Goal: Register for event/course

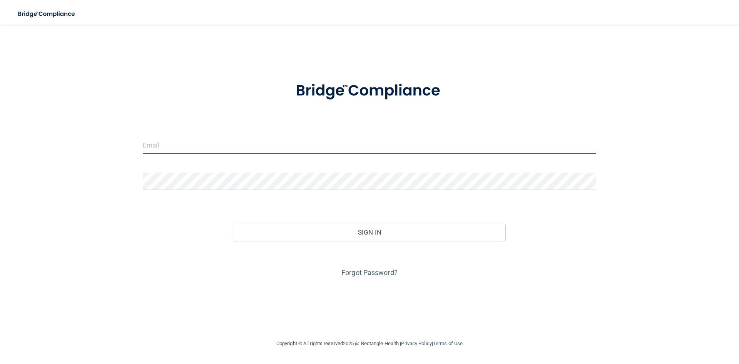
click at [168, 139] on input "email" at bounding box center [369, 144] width 453 height 17
type input "[PERSON_NAME][EMAIL_ADDRESS][DOMAIN_NAME]"
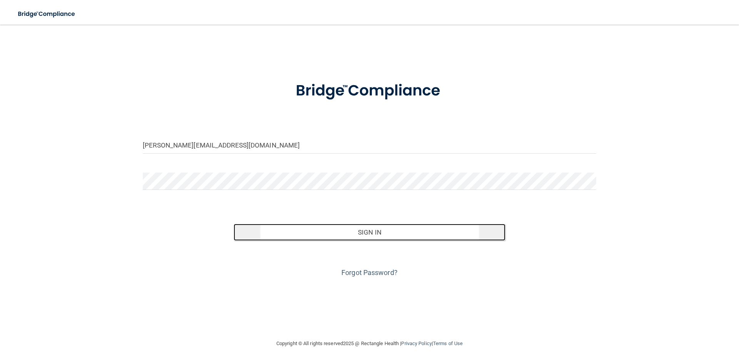
click at [391, 237] on button "Sign In" at bounding box center [370, 232] width 272 height 17
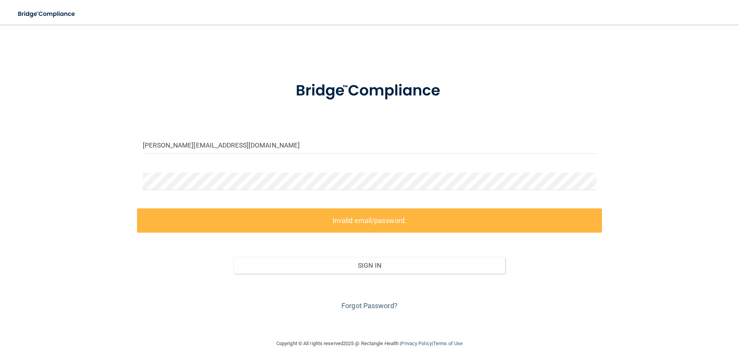
click at [368, 224] on label "Invalid email/password." at bounding box center [369, 220] width 465 height 24
click at [368, 306] on link "Forgot Password?" at bounding box center [369, 305] width 56 height 8
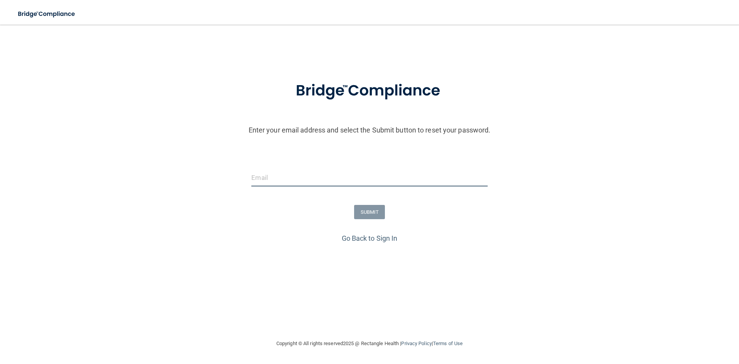
click at [278, 182] on input "email" at bounding box center [369, 177] width 236 height 17
type input "[PERSON_NAME][EMAIL_ADDRESS][DOMAIN_NAME]"
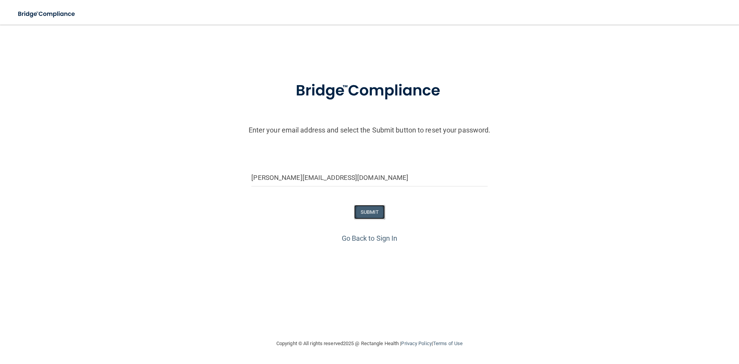
click at [370, 209] on button "SUBMIT" at bounding box center [369, 212] width 31 height 14
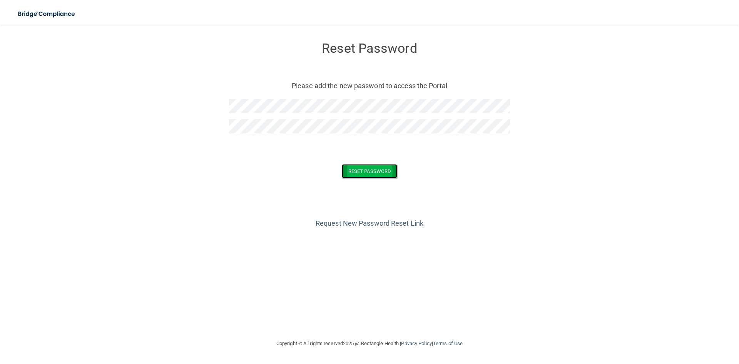
click at [370, 171] on button "Reset Password" at bounding box center [369, 171] width 55 height 14
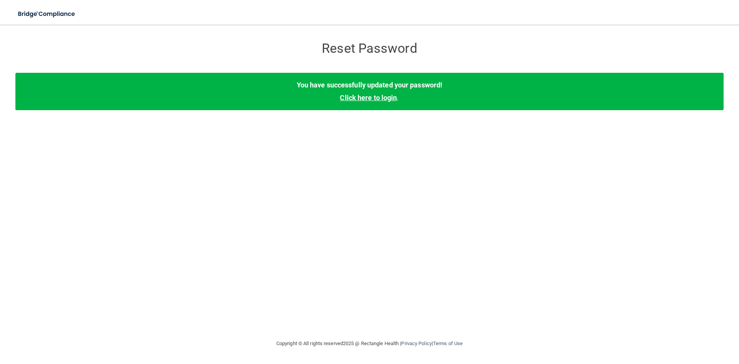
click at [372, 99] on link "Click here to login" at bounding box center [368, 98] width 57 height 8
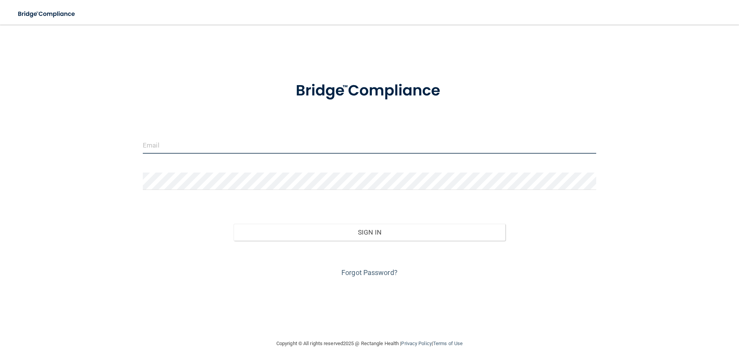
drag, startPoint x: 149, startPoint y: 146, endPoint x: 177, endPoint y: 159, distance: 31.5
click at [150, 147] on input "email" at bounding box center [369, 144] width 453 height 17
type input "[PERSON_NAME][EMAIL_ADDRESS][DOMAIN_NAME]"
click at [182, 171] on form "sheree@cmooresmiles.com Invalid email/password. You don't have permission to ac…" at bounding box center [369, 175] width 453 height 208
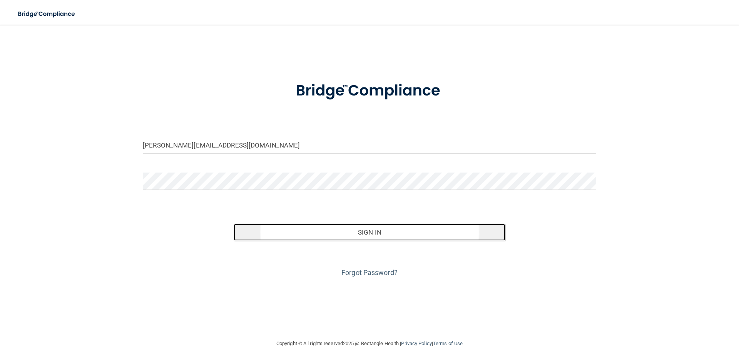
click at [370, 235] on button "Sign In" at bounding box center [370, 232] width 272 height 17
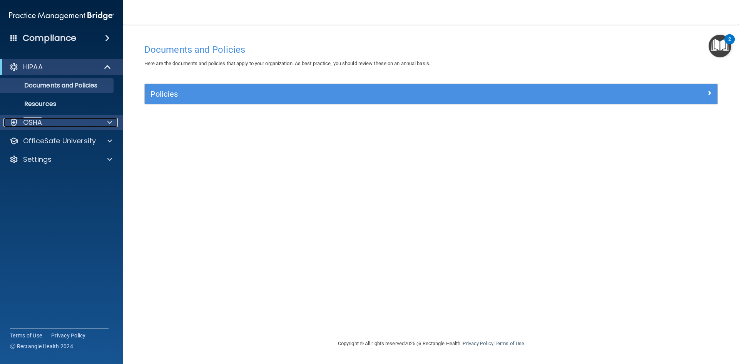
click at [35, 122] on p "OSHA" at bounding box center [32, 122] width 19 height 9
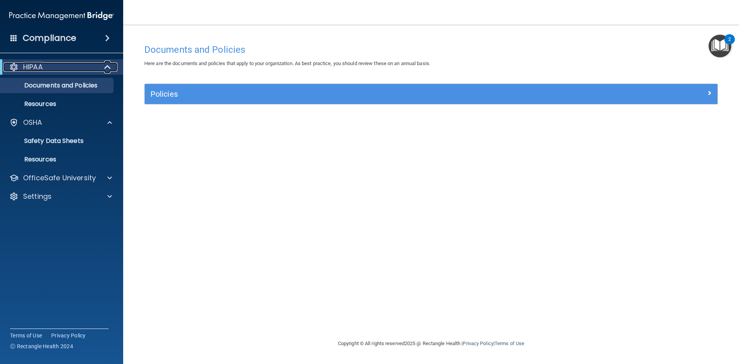
click at [57, 64] on div "HIPAA" at bounding box center [50, 66] width 95 height 9
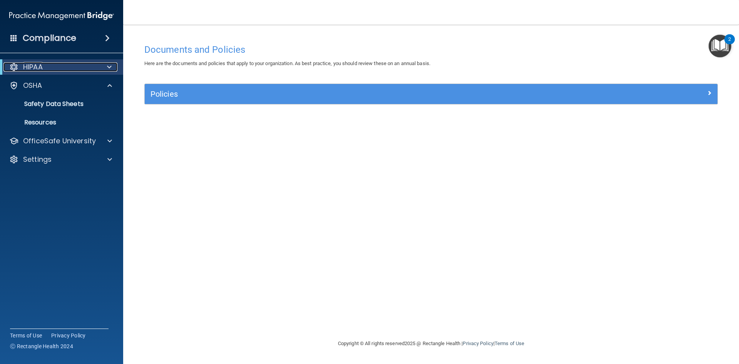
click at [57, 64] on div "HIPAA" at bounding box center [50, 66] width 95 height 9
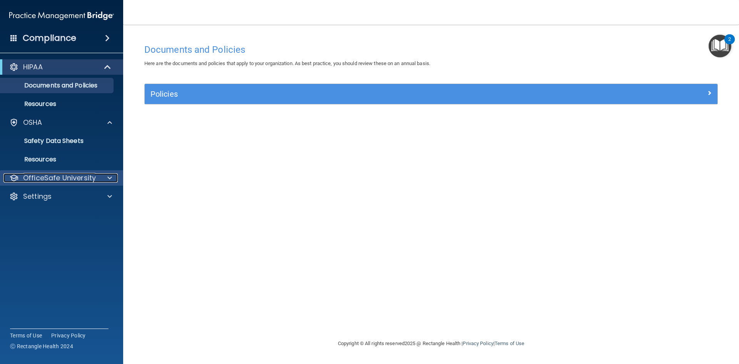
click at [69, 176] on p "OfficeSafe University" at bounding box center [59, 177] width 73 height 9
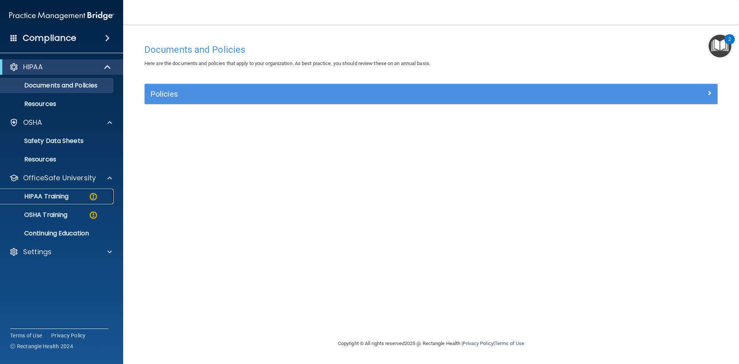
click at [63, 198] on p "HIPAA Training" at bounding box center [37, 196] width 64 height 8
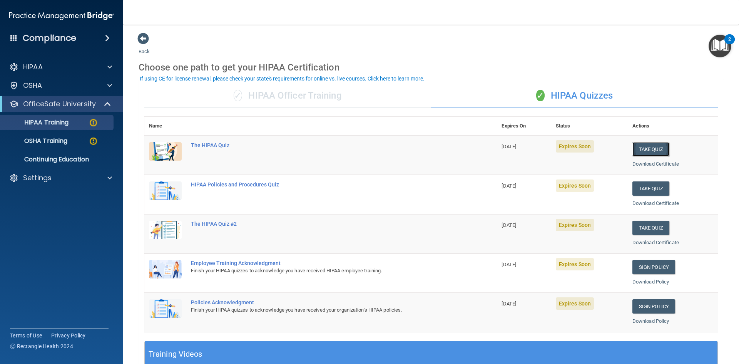
click at [650, 149] on button "Take Quiz" at bounding box center [650, 149] width 37 height 14
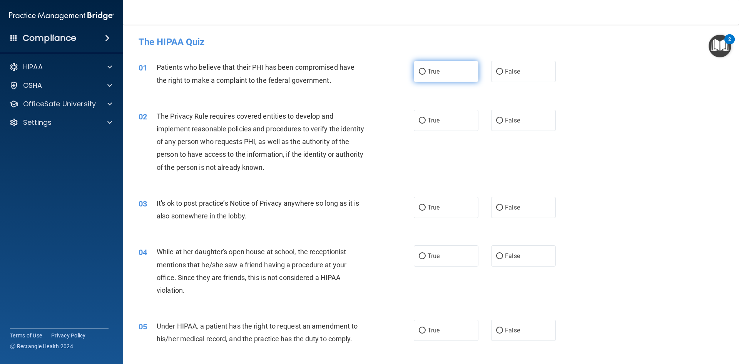
click at [420, 73] on input "True" at bounding box center [422, 72] width 7 height 6
radio input "true"
click at [419, 120] on input "True" at bounding box center [422, 121] width 7 height 6
radio input "true"
click at [497, 207] on input "False" at bounding box center [499, 208] width 7 height 6
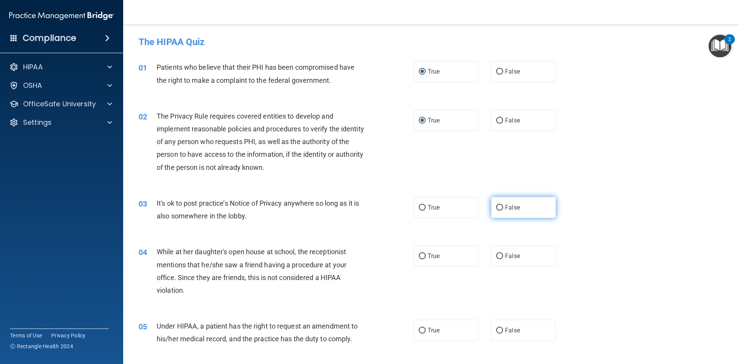
radio input "true"
click at [496, 254] on input "False" at bounding box center [499, 256] width 7 height 6
radio input "true"
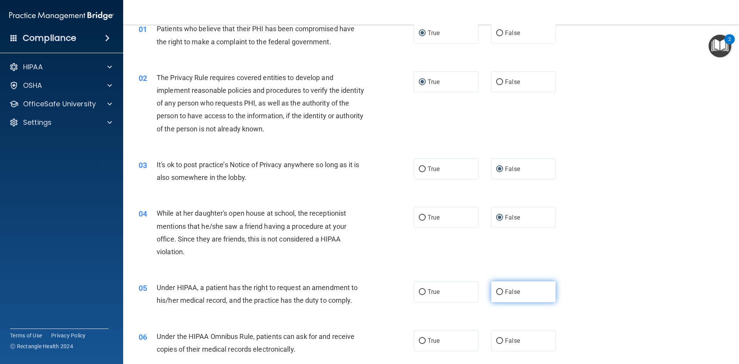
click at [498, 294] on input "False" at bounding box center [499, 292] width 7 height 6
radio input "true"
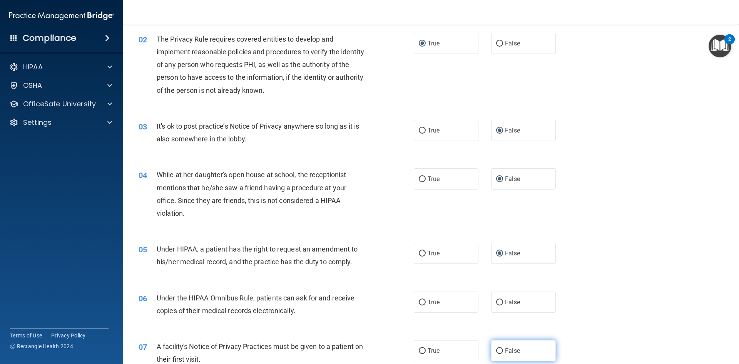
scroll to position [115, 0]
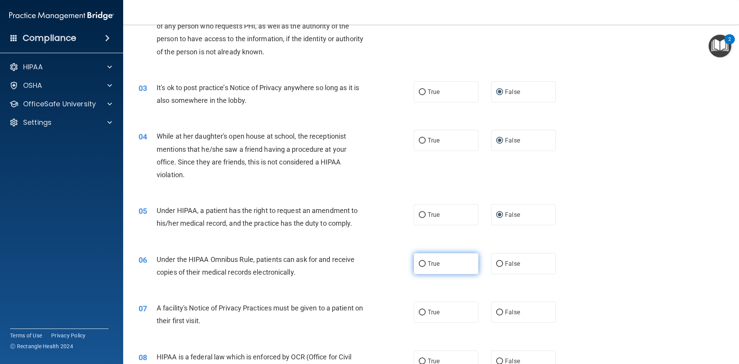
click at [421, 262] on input "True" at bounding box center [422, 264] width 7 height 6
radio input "true"
click at [425, 311] on label "True" at bounding box center [446, 311] width 65 height 21
click at [425, 311] on input "True" at bounding box center [422, 312] width 7 height 6
radio input "true"
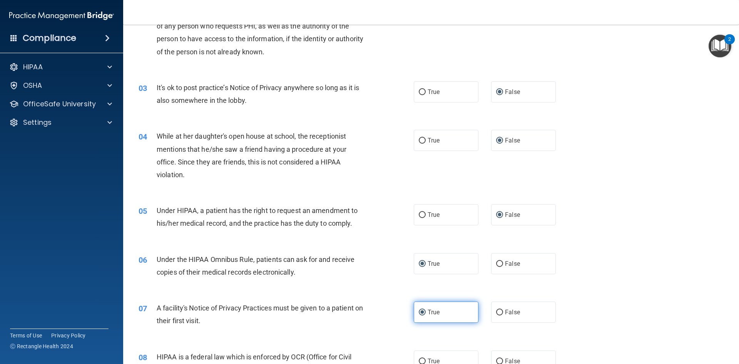
scroll to position [192, 0]
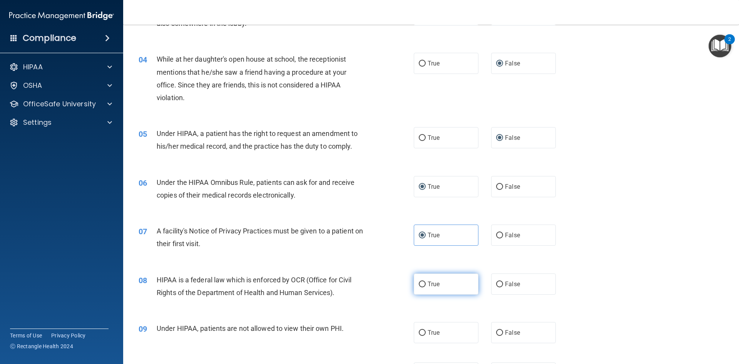
click at [420, 287] on label "True" at bounding box center [446, 283] width 65 height 21
click at [420, 287] on input "True" at bounding box center [422, 284] width 7 height 6
radio input "true"
click at [500, 334] on label "False" at bounding box center [523, 332] width 65 height 21
click at [500, 334] on input "False" at bounding box center [499, 333] width 7 height 6
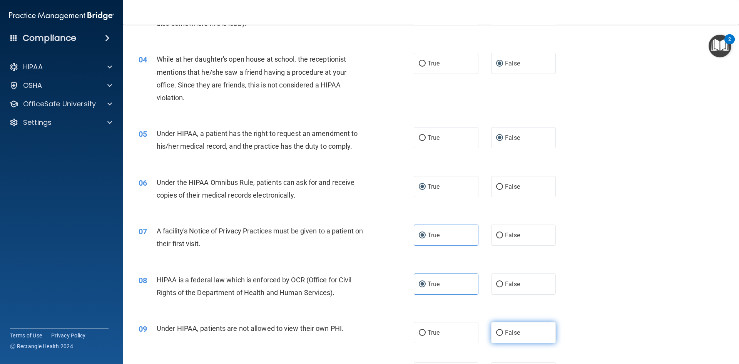
radio input "true"
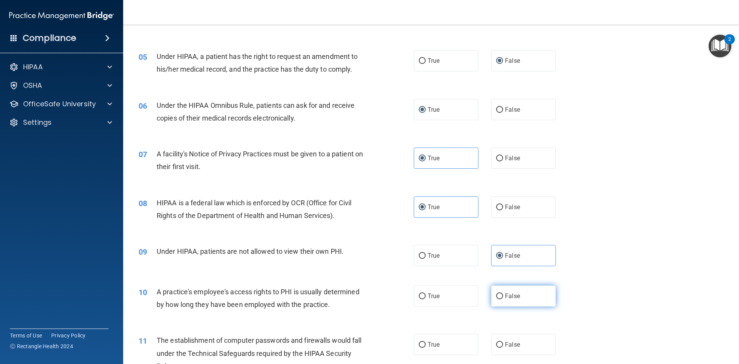
click at [497, 298] on input "False" at bounding box center [499, 296] width 7 height 6
radio input "true"
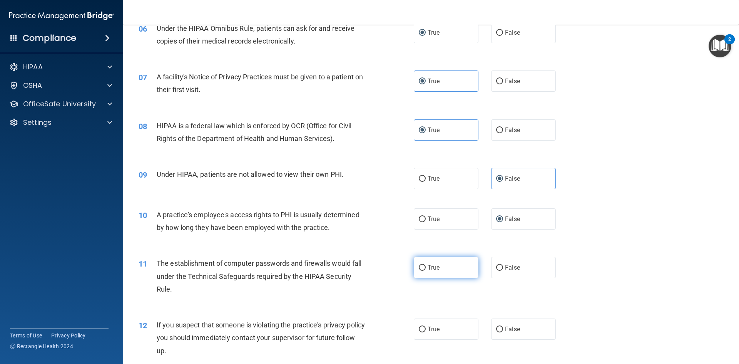
click at [419, 270] on input "True" at bounding box center [422, 268] width 7 height 6
radio input "true"
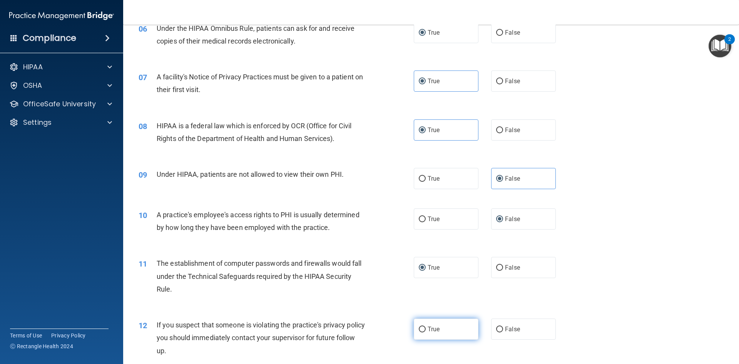
click at [422, 328] on input "True" at bounding box center [422, 329] width 7 height 6
radio input "true"
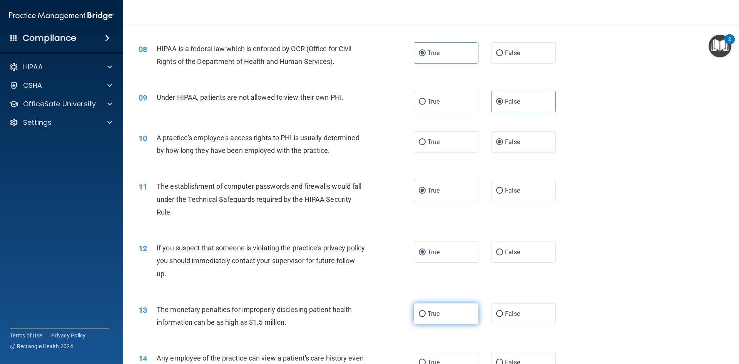
click at [421, 313] on input "True" at bounding box center [422, 314] width 7 height 6
radio input "true"
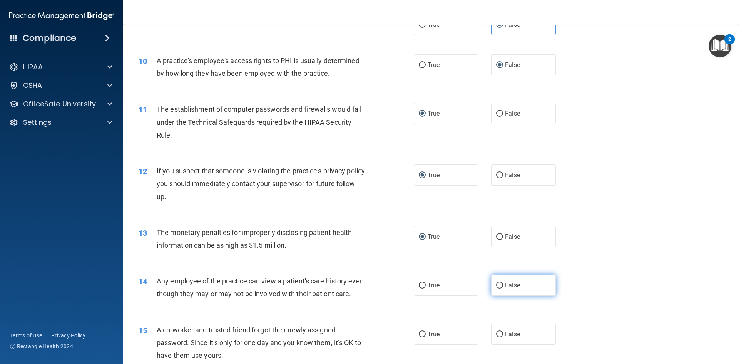
click at [498, 285] on input "False" at bounding box center [499, 286] width 7 height 6
radio input "true"
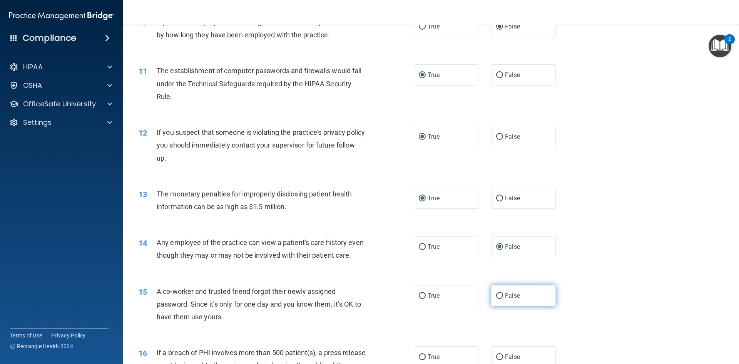
click at [498, 299] on input "False" at bounding box center [499, 296] width 7 height 6
radio input "true"
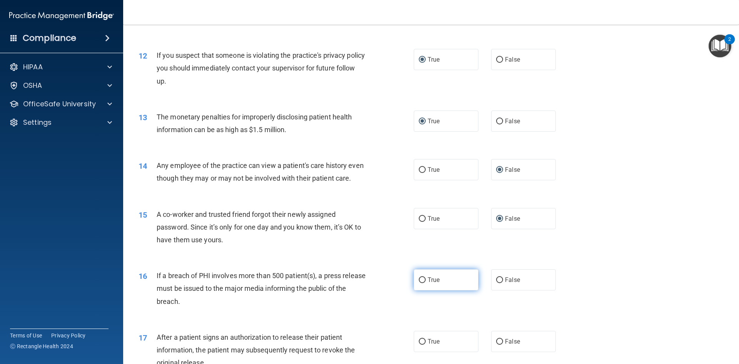
click at [419, 283] on input "True" at bounding box center [422, 280] width 7 height 6
radio input "true"
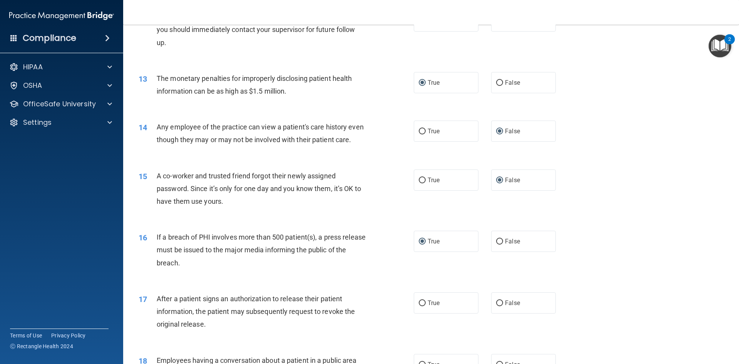
scroll to position [693, 0]
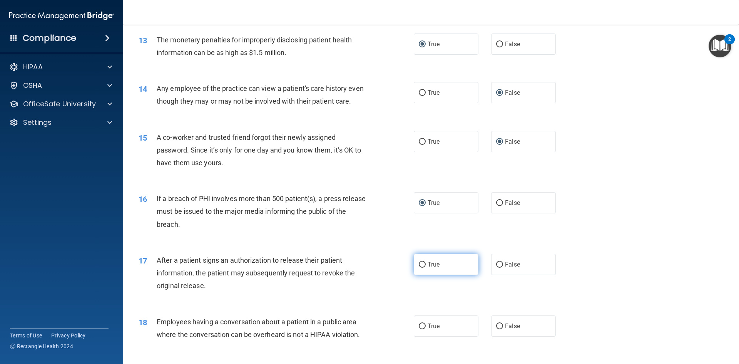
click at [420, 268] on input "True" at bounding box center [422, 265] width 7 height 6
radio input "true"
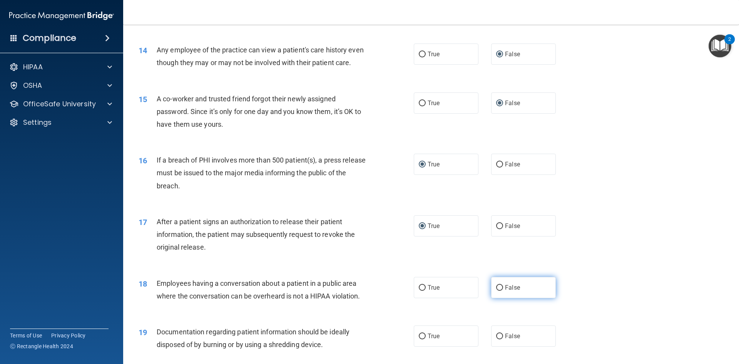
click at [496, 291] on input "False" at bounding box center [499, 288] width 7 height 6
radio input "true"
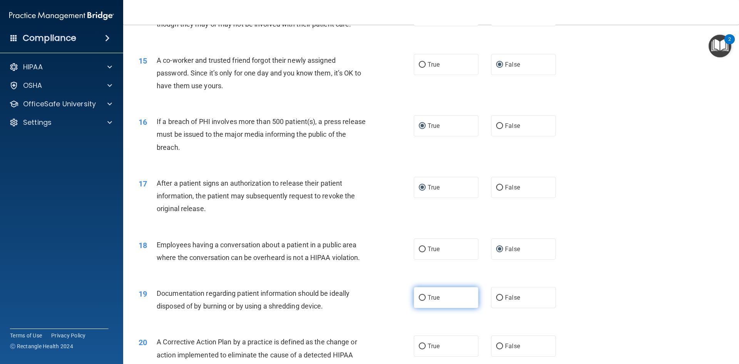
click at [419, 301] on input "True" at bounding box center [422, 298] width 7 height 6
radio input "true"
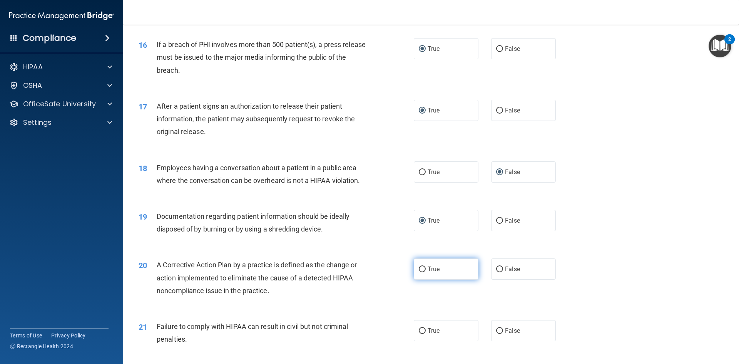
click at [420, 272] on input "True" at bounding box center [422, 269] width 7 height 6
radio input "true"
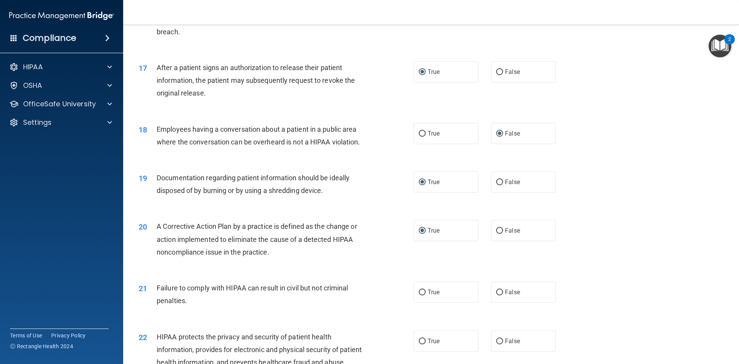
scroll to position [924, 0]
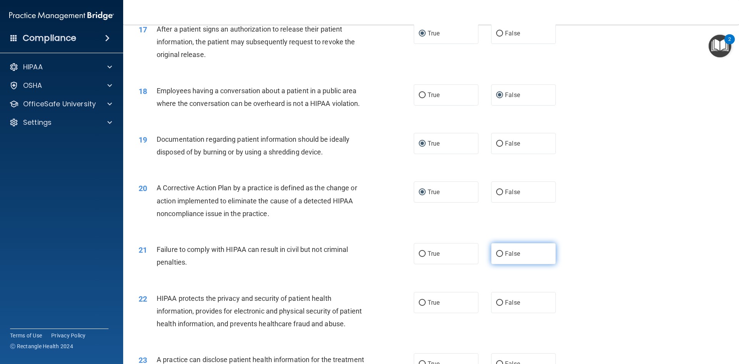
click at [496, 257] on input "False" at bounding box center [499, 254] width 7 height 6
radio input "true"
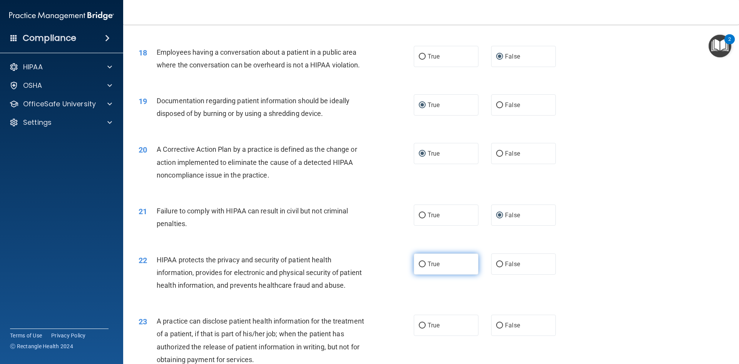
click at [420, 267] on input "True" at bounding box center [422, 264] width 7 height 6
radio input "true"
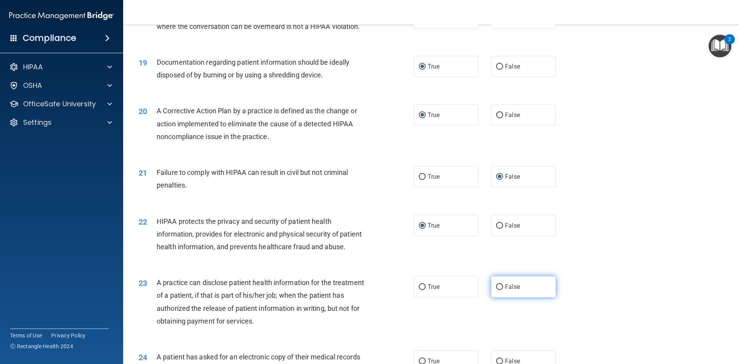
click at [496, 290] on input "False" at bounding box center [499, 287] width 7 height 6
radio input "true"
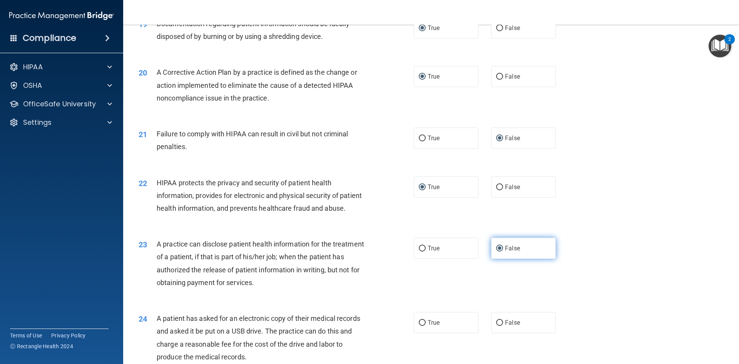
scroll to position [1078, 0]
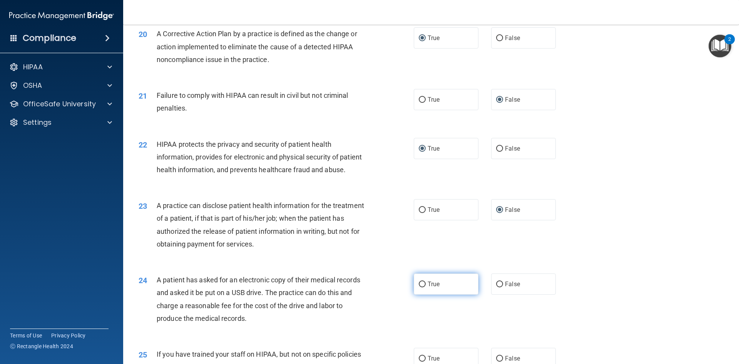
click at [422, 287] on input "True" at bounding box center [422, 284] width 7 height 6
radio input "true"
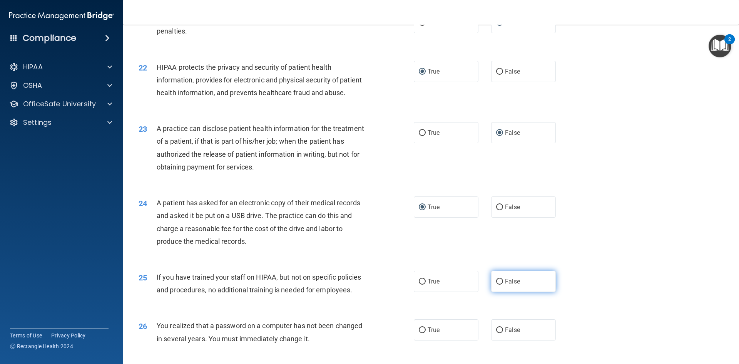
click at [498, 284] on input "False" at bounding box center [499, 282] width 7 height 6
radio input "true"
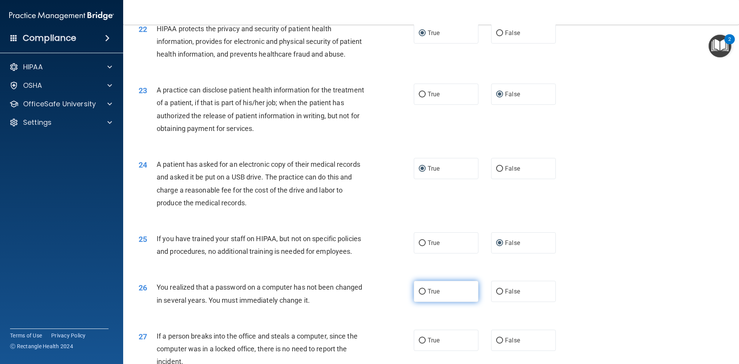
click at [422, 294] on input "True" at bounding box center [422, 292] width 7 height 6
radio input "true"
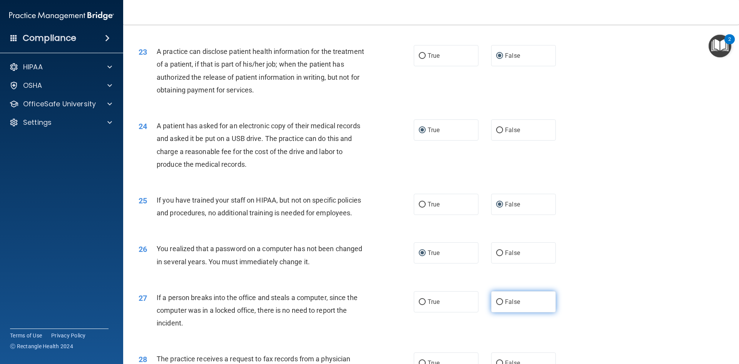
click at [500, 312] on label "False" at bounding box center [523, 301] width 65 height 21
click at [500, 305] on input "False" at bounding box center [499, 302] width 7 height 6
radio input "true"
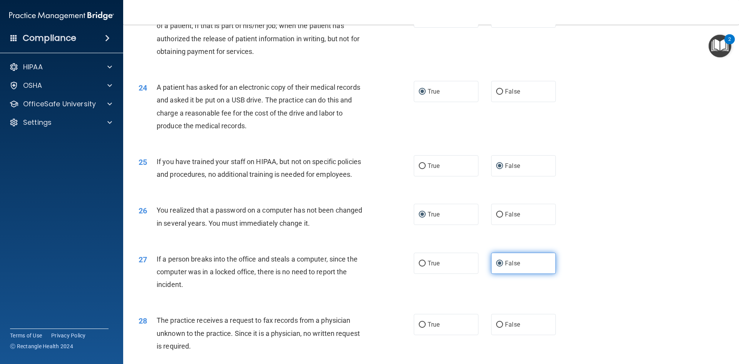
scroll to position [1309, 0]
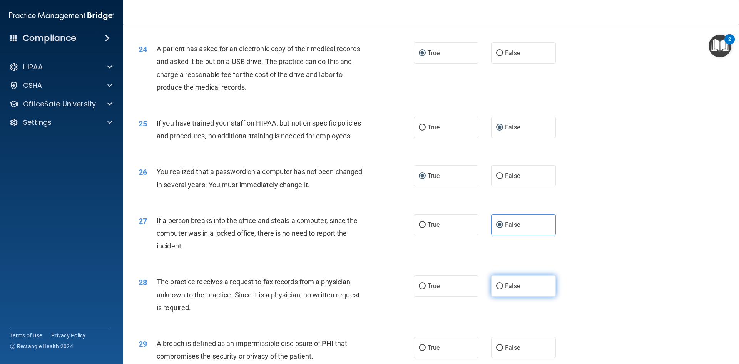
click at [500, 296] on label "False" at bounding box center [523, 285] width 65 height 21
click at [500, 289] on input "False" at bounding box center [499, 286] width 7 height 6
radio input "true"
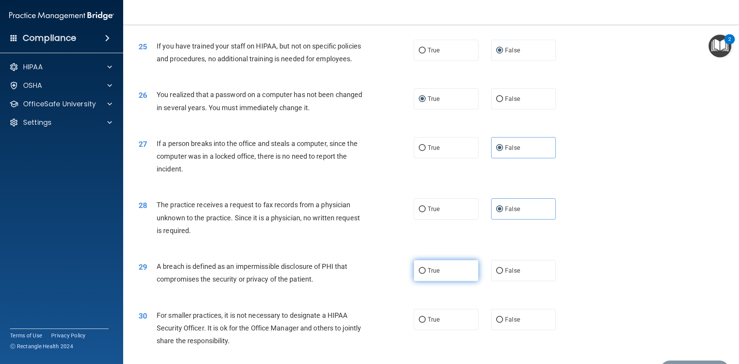
click at [414, 281] on label "True" at bounding box center [446, 270] width 65 height 21
click at [419, 274] on input "True" at bounding box center [422, 271] width 7 height 6
radio input "true"
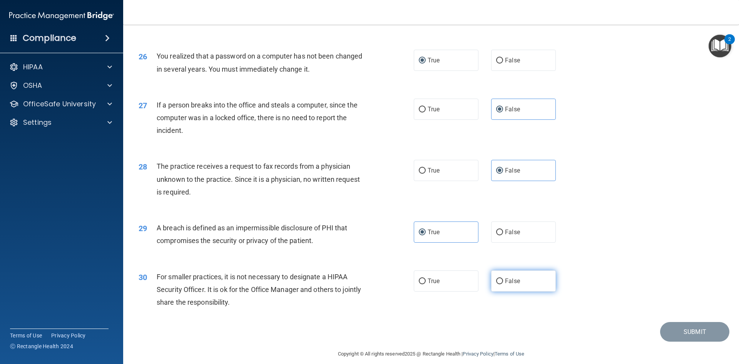
click at [496, 284] on input "False" at bounding box center [499, 281] width 7 height 6
radio input "true"
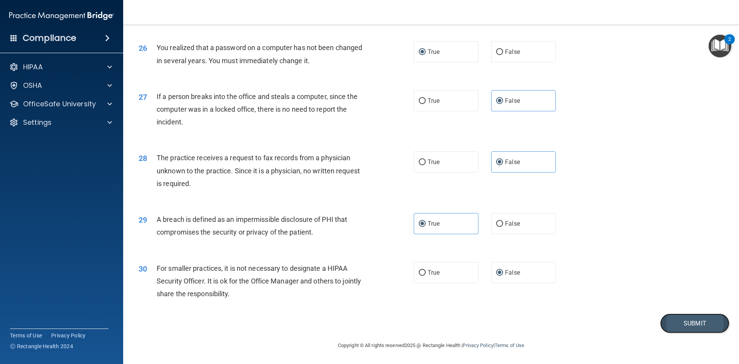
click at [687, 324] on button "Submit" at bounding box center [694, 323] width 69 height 20
click at [691, 321] on button "Submit" at bounding box center [694, 323] width 69 height 20
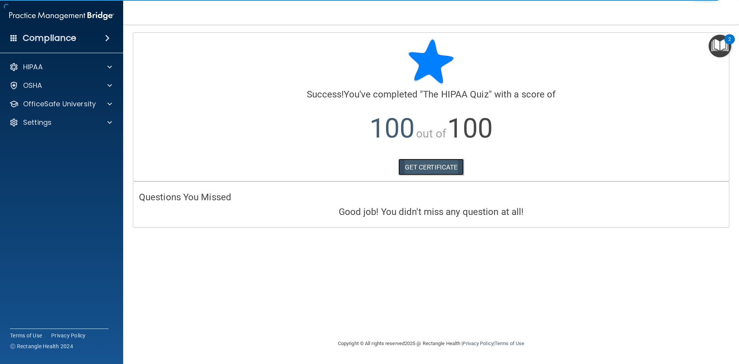
click at [426, 169] on link "GET CERTIFICATE" at bounding box center [431, 167] width 66 height 17
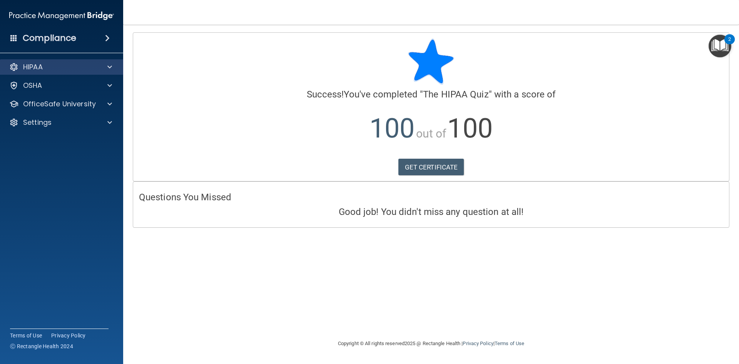
click at [84, 73] on div "HIPAA" at bounding box center [62, 66] width 124 height 15
click at [107, 70] on div at bounding box center [108, 66] width 19 height 9
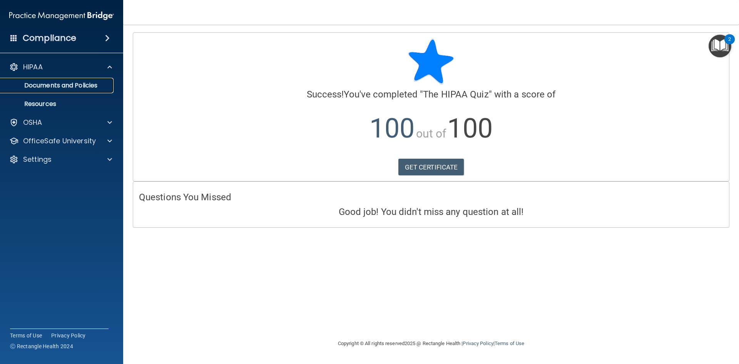
click at [65, 90] on link "Documents and Policies" at bounding box center [52, 85] width 121 height 15
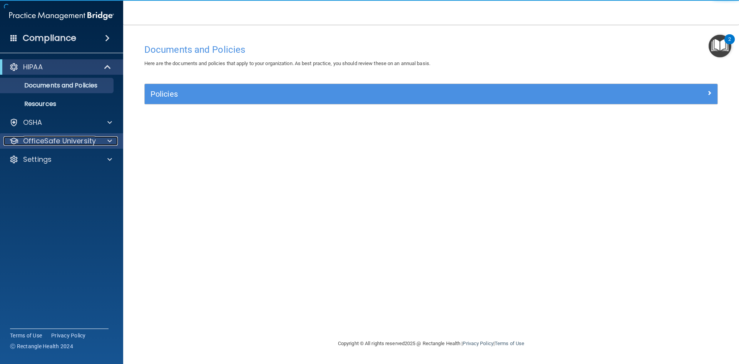
click at [92, 143] on p "OfficeSafe University" at bounding box center [59, 140] width 73 height 9
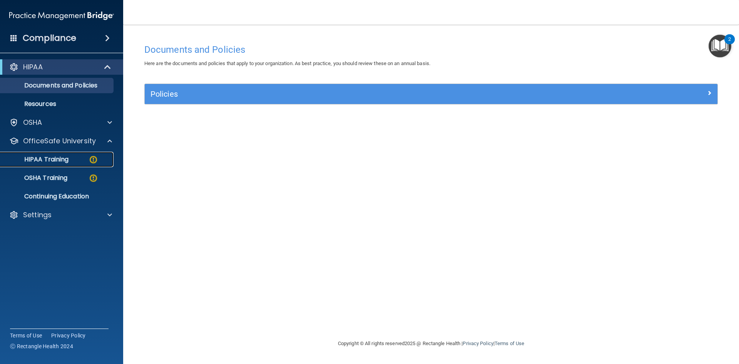
click at [69, 162] on p "HIPAA Training" at bounding box center [37, 160] width 64 height 8
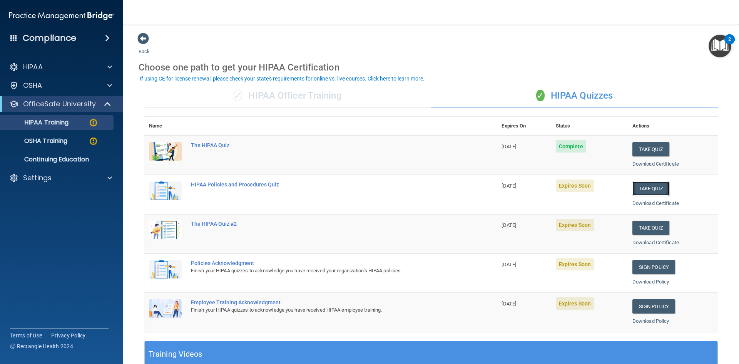
click at [640, 192] on button "Take Quiz" at bounding box center [650, 188] width 37 height 14
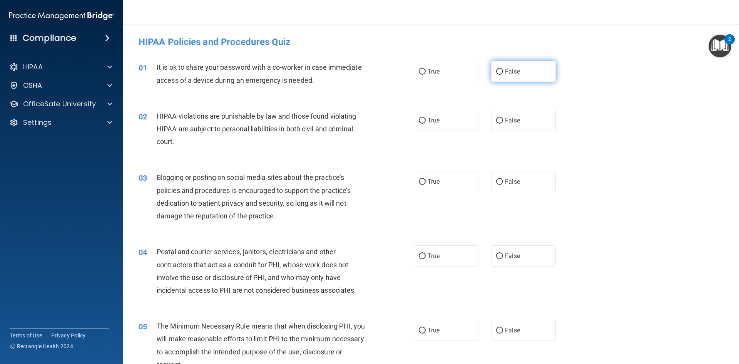
click at [496, 70] on input "False" at bounding box center [499, 72] width 7 height 6
radio input "true"
click at [423, 119] on label "True" at bounding box center [446, 120] width 65 height 21
click at [423, 119] on input "True" at bounding box center [422, 121] width 7 height 6
radio input "true"
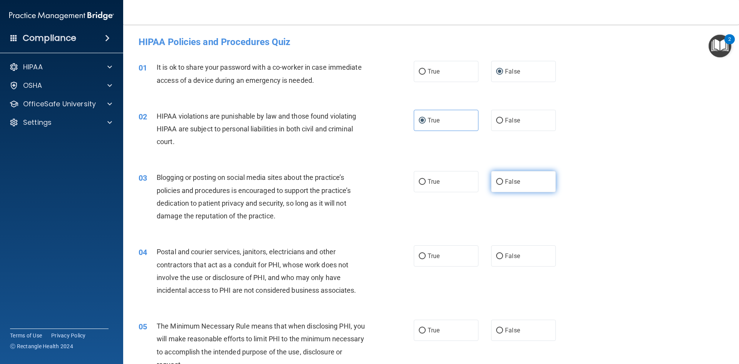
click at [498, 180] on input "False" at bounding box center [499, 182] width 7 height 6
radio input "true"
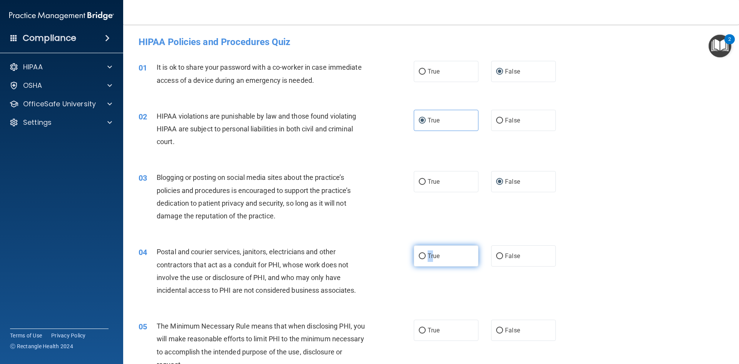
click at [430, 255] on label "True" at bounding box center [446, 255] width 65 height 21
click at [422, 257] on input "True" at bounding box center [422, 256] width 7 height 6
radio input "true"
click at [419, 328] on input "True" at bounding box center [422, 331] width 7 height 6
radio input "true"
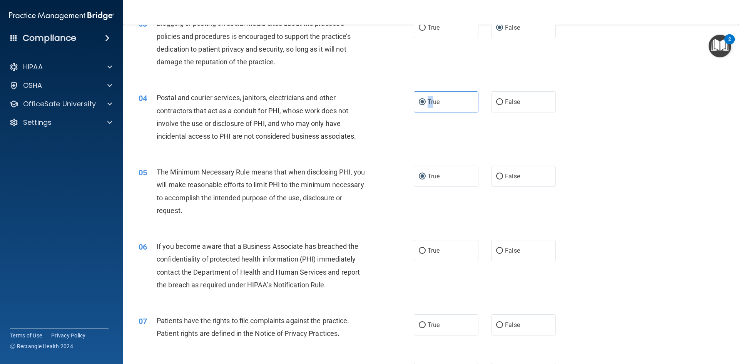
scroll to position [192, 0]
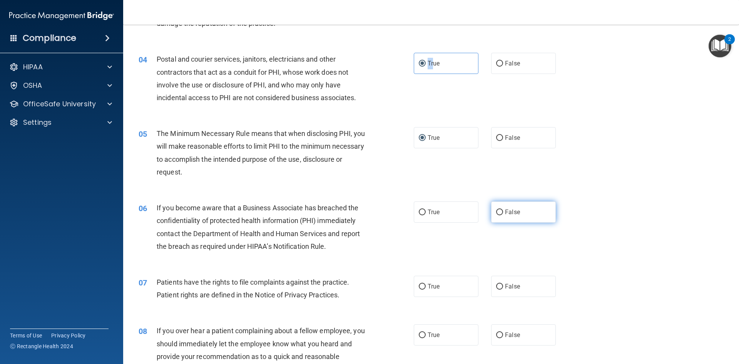
click at [496, 213] on input "False" at bounding box center [499, 212] width 7 height 6
radio input "true"
click at [421, 286] on input "True" at bounding box center [422, 287] width 7 height 6
radio input "true"
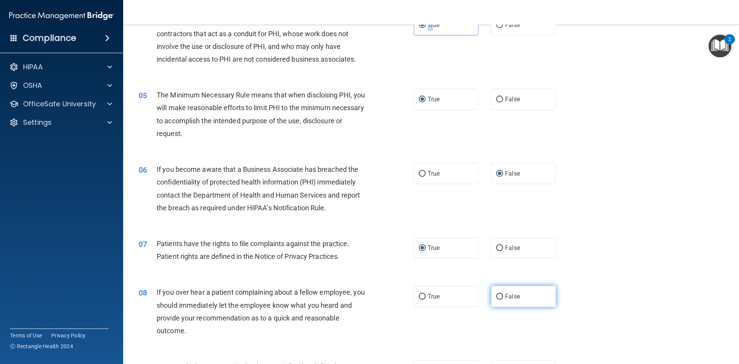
click at [496, 298] on input "False" at bounding box center [499, 297] width 7 height 6
radio input "true"
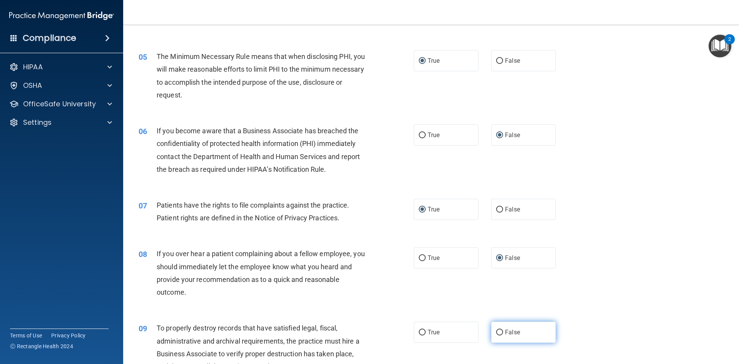
click at [496, 331] on input "False" at bounding box center [499, 332] width 7 height 6
radio input "true"
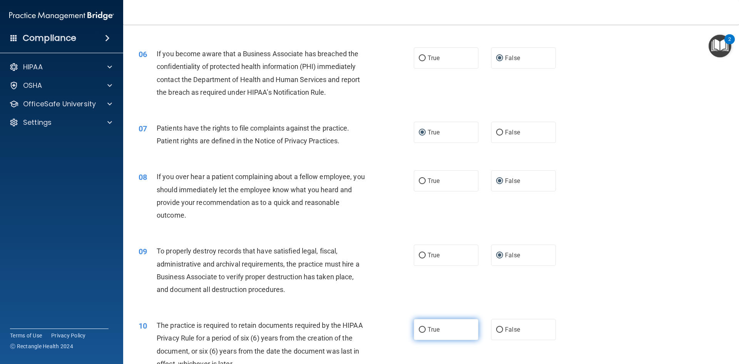
click at [419, 328] on input "True" at bounding box center [422, 330] width 7 height 6
radio input "true"
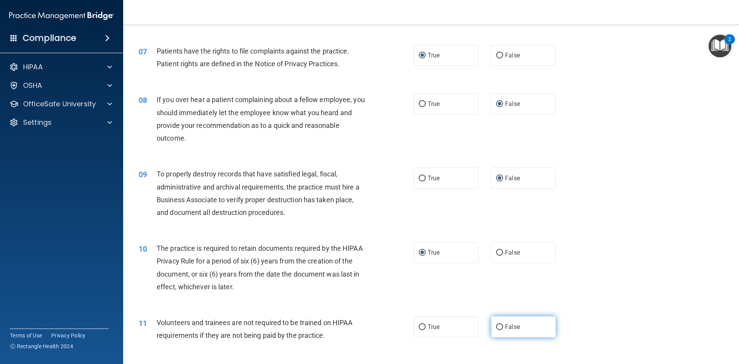
click at [498, 323] on label "False" at bounding box center [523, 326] width 65 height 21
click at [498, 324] on input "False" at bounding box center [499, 327] width 7 height 6
radio input "true"
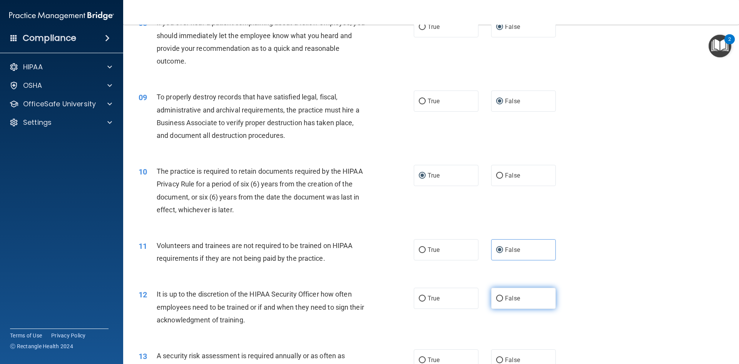
click at [497, 297] on input "False" at bounding box center [499, 299] width 7 height 6
radio input "true"
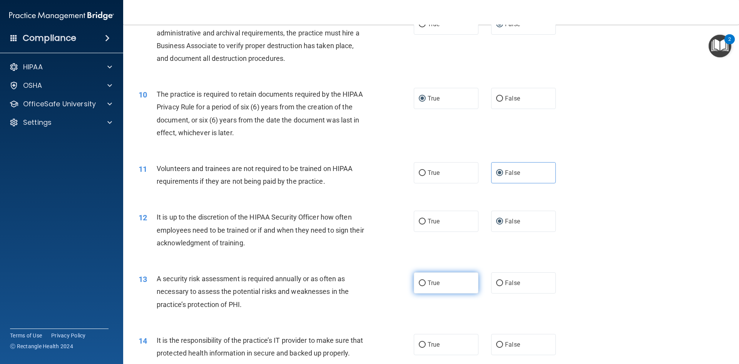
click at [419, 282] on input "True" at bounding box center [422, 283] width 7 height 6
radio input "true"
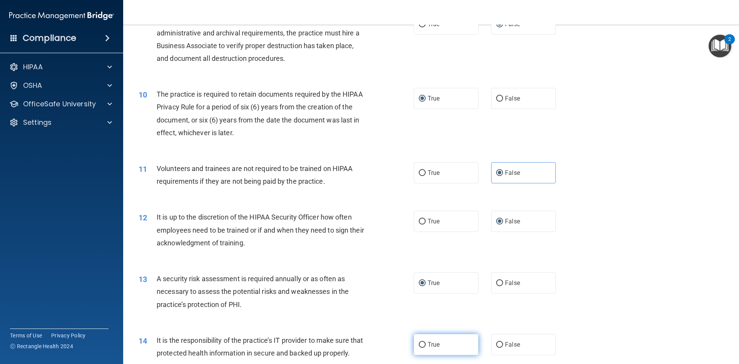
scroll to position [654, 0]
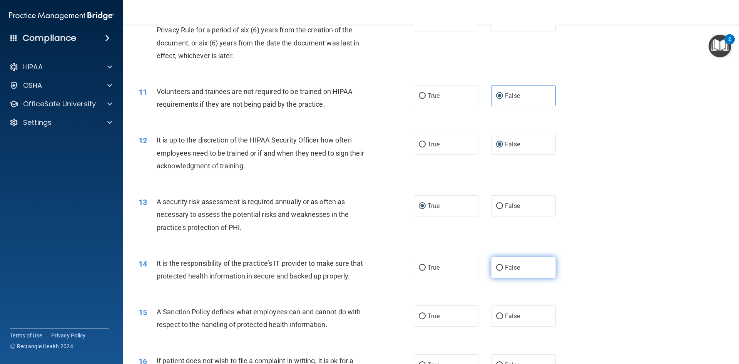
click at [497, 269] on input "False" at bounding box center [499, 268] width 7 height 6
radio input "true"
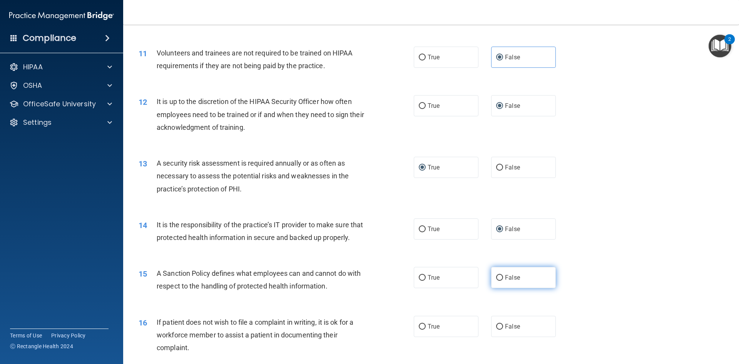
click at [497, 281] on input "False" at bounding box center [499, 278] width 7 height 6
radio input "true"
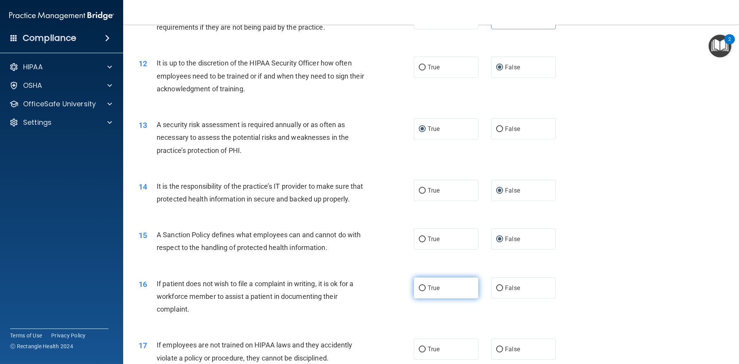
click at [428, 291] on span "True" at bounding box center [434, 287] width 12 height 7
click at [426, 291] on input "True" at bounding box center [422, 288] width 7 height 6
radio input "true"
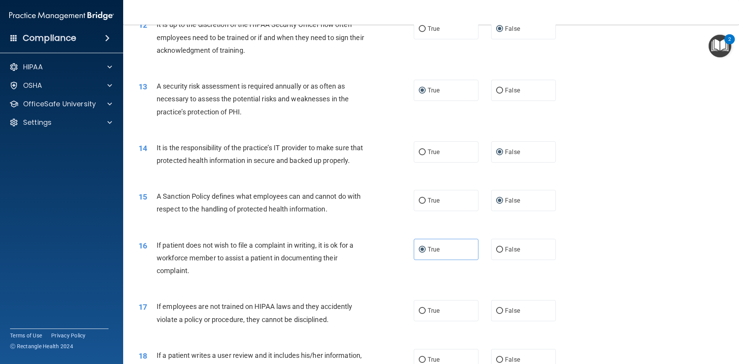
scroll to position [808, 0]
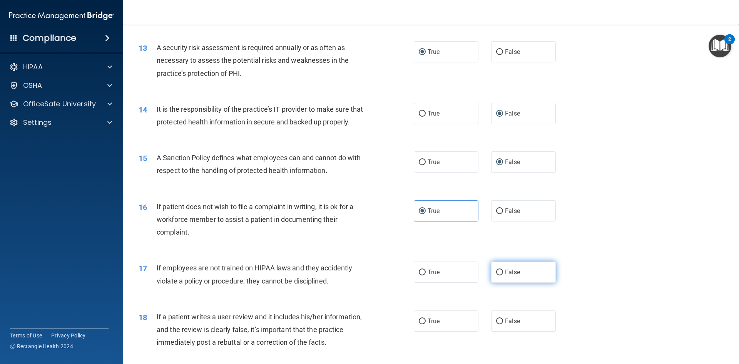
click at [497, 275] on input "False" at bounding box center [499, 272] width 7 height 6
radio input "true"
click at [496, 324] on input "False" at bounding box center [499, 321] width 7 height 6
radio input "true"
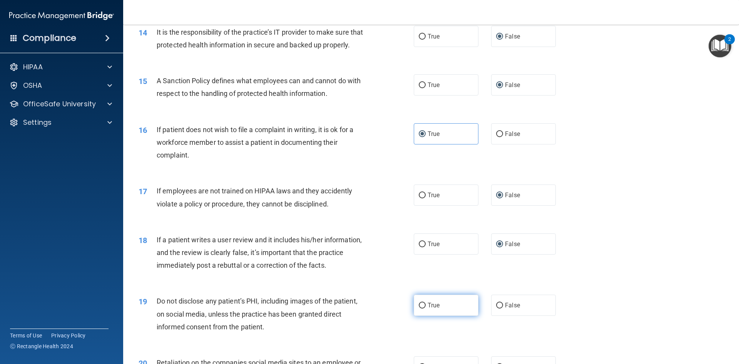
click at [419, 308] on input "True" at bounding box center [422, 306] width 7 height 6
radio input "true"
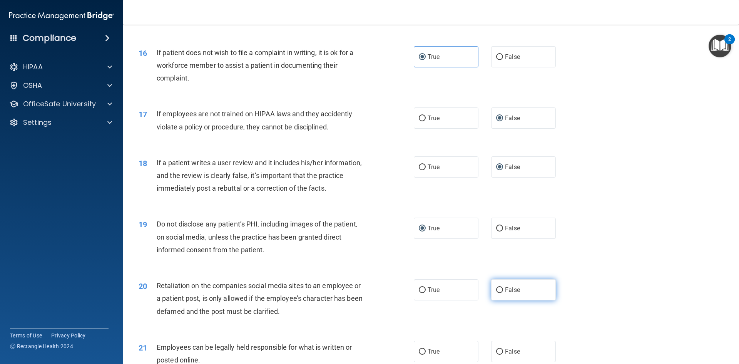
click at [497, 293] on input "False" at bounding box center [499, 290] width 7 height 6
radio input "true"
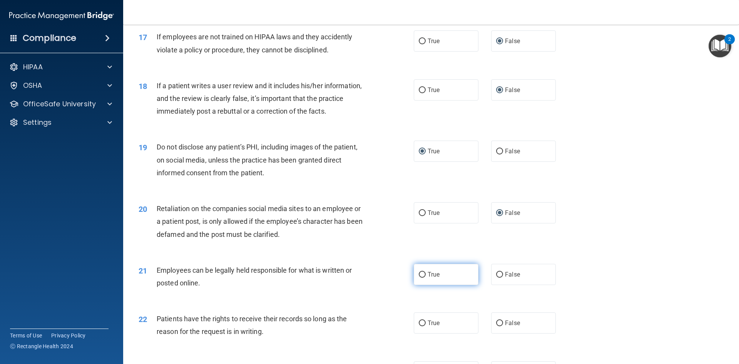
click at [422, 278] on input "True" at bounding box center [422, 275] width 7 height 6
radio input "true"
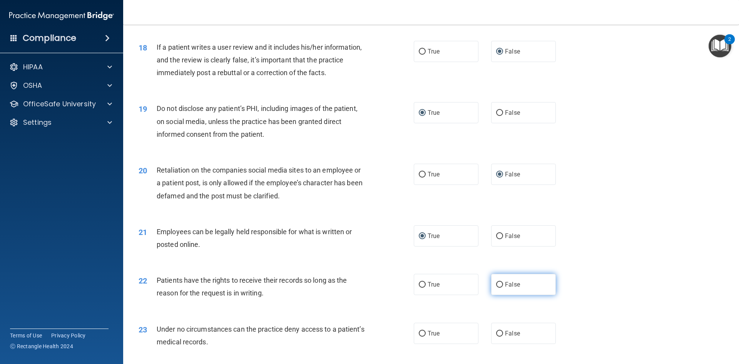
click at [496, 288] on input "False" at bounding box center [499, 285] width 7 height 6
radio input "true"
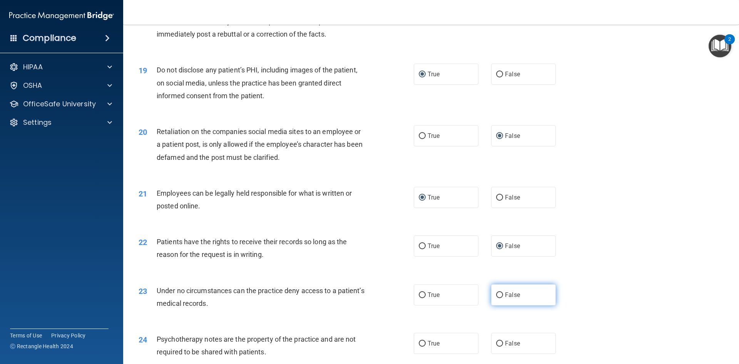
click at [496, 298] on input "False" at bounding box center [499, 295] width 7 height 6
radio input "true"
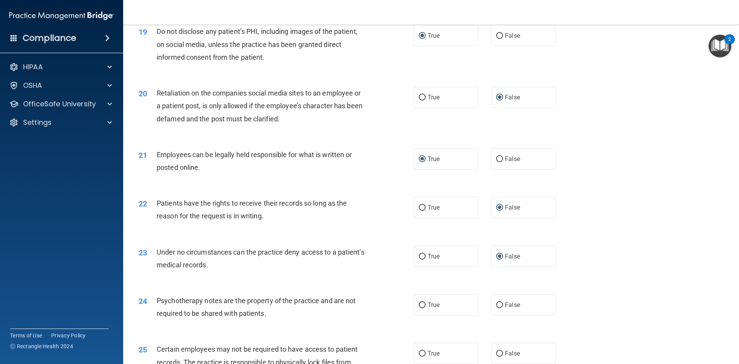
scroll to position [1232, 0]
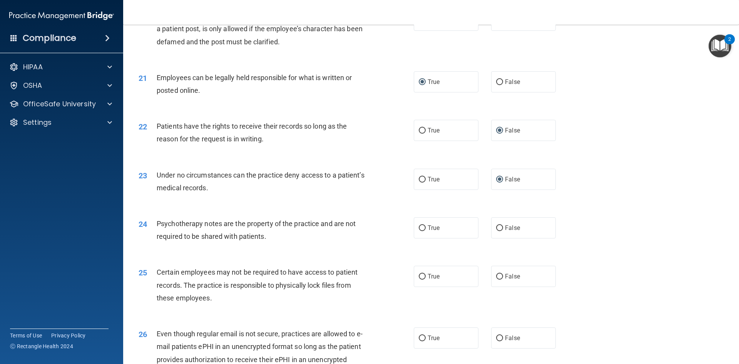
drag, startPoint x: 423, startPoint y: 240, endPoint x: 430, endPoint y: 265, distance: 25.6
click at [423, 238] on label "True" at bounding box center [446, 227] width 65 height 21
click at [423, 231] on input "True" at bounding box center [422, 228] width 7 height 6
radio input "true"
click at [421, 279] on input "True" at bounding box center [422, 277] width 7 height 6
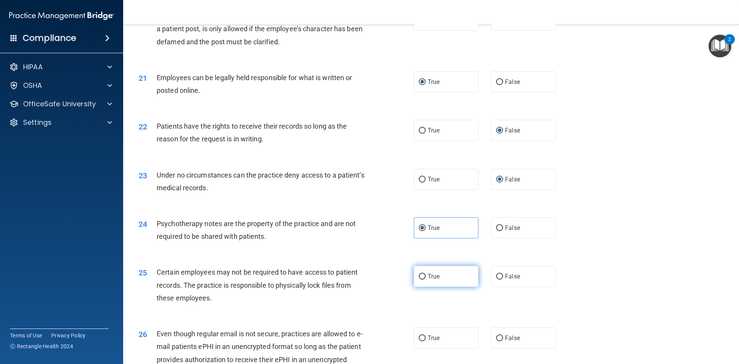
radio input "true"
click at [419, 341] on input "True" at bounding box center [422, 338] width 7 height 6
radio input "true"
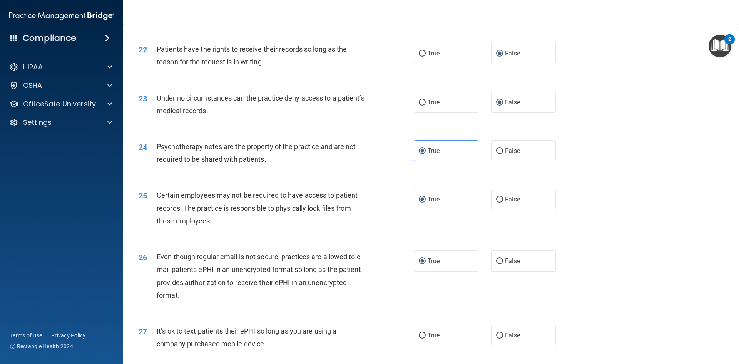
scroll to position [1386, 0]
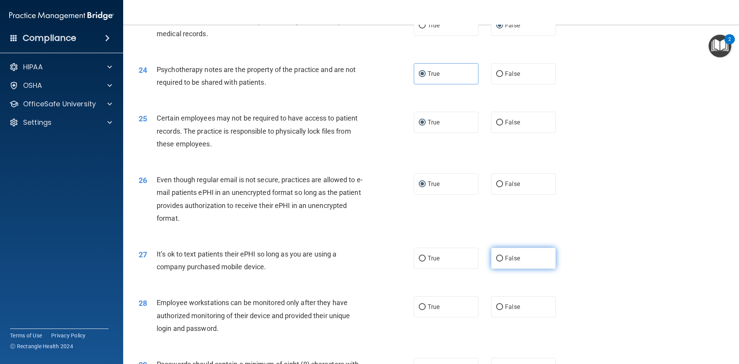
click at [497, 261] on input "False" at bounding box center [499, 259] width 7 height 6
radio input "true"
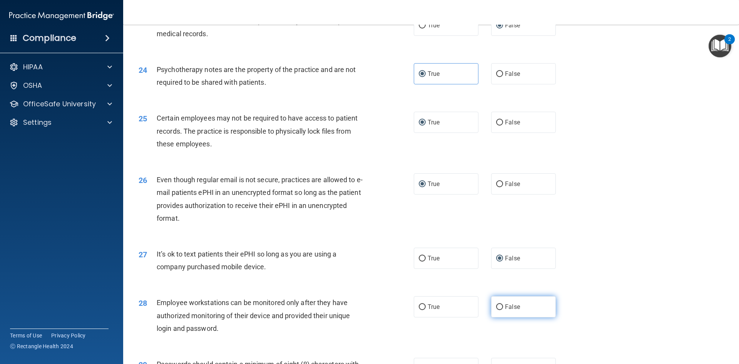
click at [496, 310] on input "False" at bounding box center [499, 307] width 7 height 6
radio input "true"
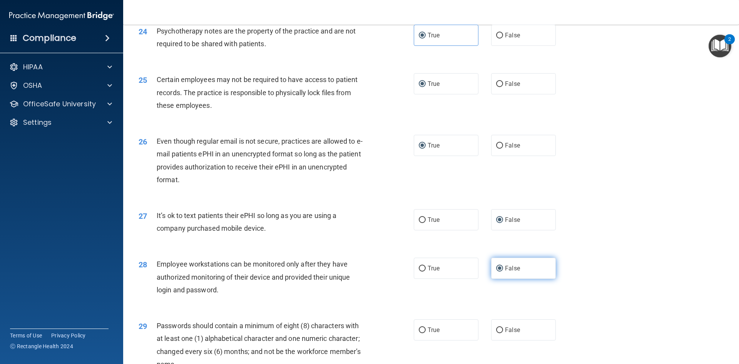
scroll to position [1463, 0]
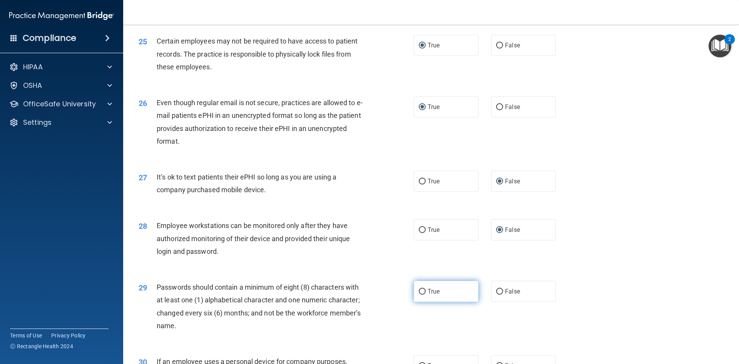
click at [420, 294] on input "True" at bounding box center [422, 292] width 7 height 6
radio input "true"
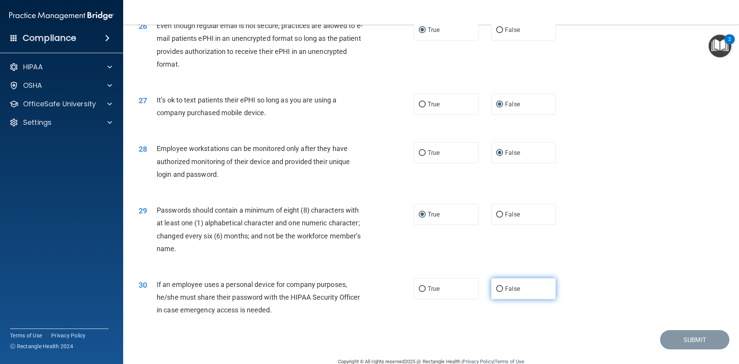
click at [491, 299] on label "False" at bounding box center [523, 288] width 65 height 21
click at [496, 292] on input "False" at bounding box center [499, 289] width 7 height 6
radio input "true"
click at [496, 292] on input "False" at bounding box center [499, 289] width 7 height 6
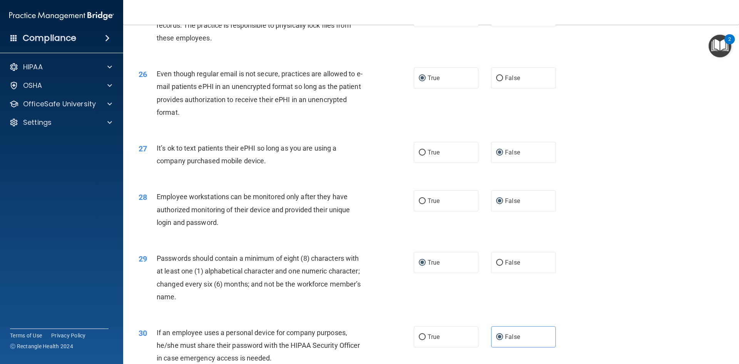
scroll to position [1569, 0]
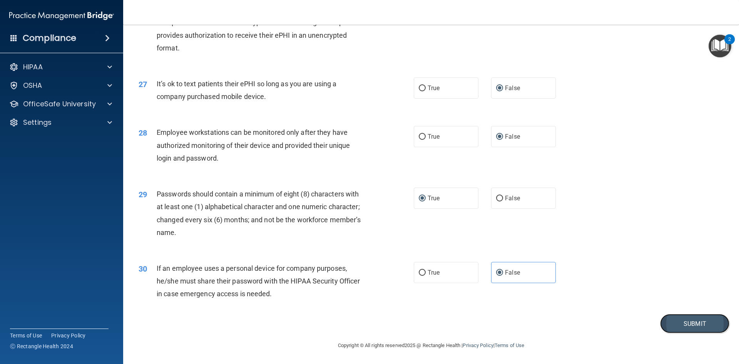
click at [686, 321] on button "Submit" at bounding box center [694, 324] width 69 height 20
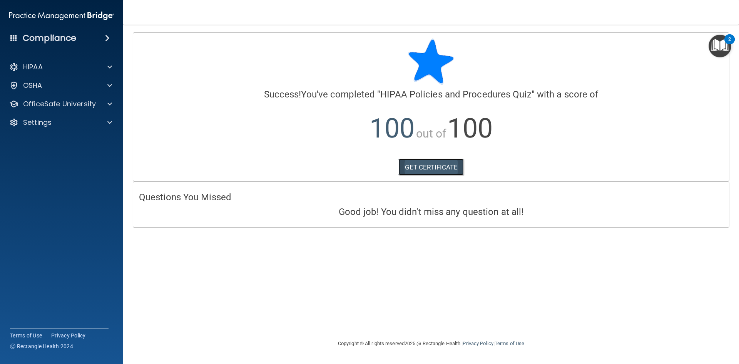
click at [421, 166] on link "GET CERTIFICATE" at bounding box center [431, 167] width 66 height 17
click at [113, 105] on div at bounding box center [108, 103] width 19 height 9
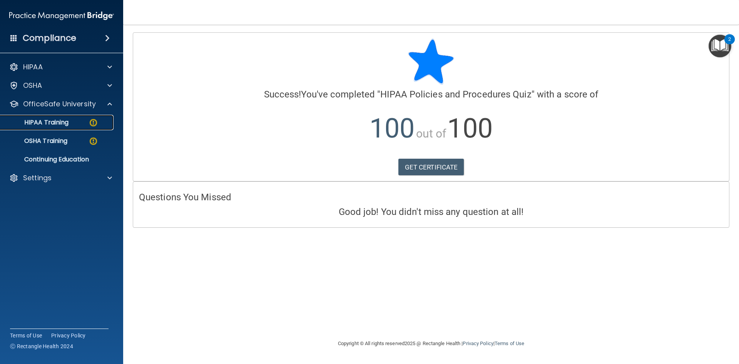
click at [80, 124] on div "HIPAA Training" at bounding box center [57, 123] width 105 height 8
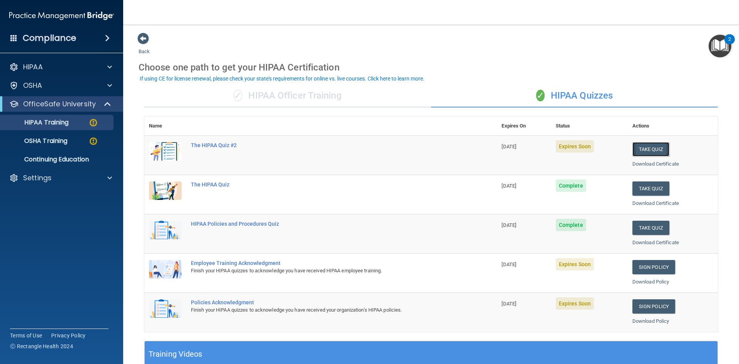
click at [646, 154] on button "Take Quiz" at bounding box center [650, 149] width 37 height 14
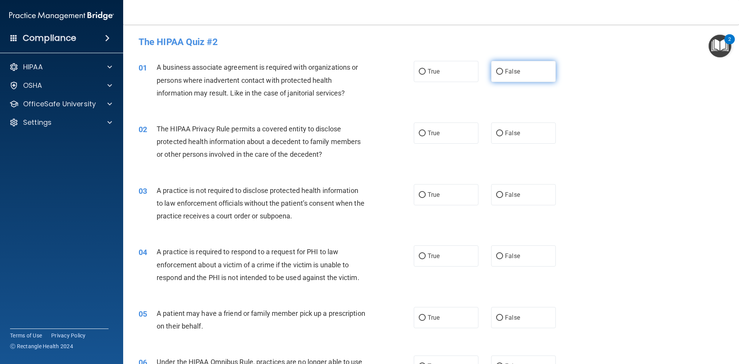
click at [497, 75] on input "False" at bounding box center [499, 72] width 7 height 6
radio input "true"
click at [423, 134] on label "True" at bounding box center [446, 132] width 65 height 21
click at [423, 134] on input "True" at bounding box center [422, 133] width 7 height 6
radio input "true"
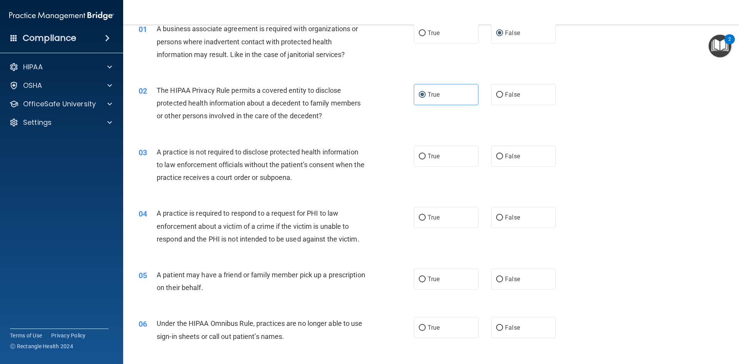
scroll to position [77, 0]
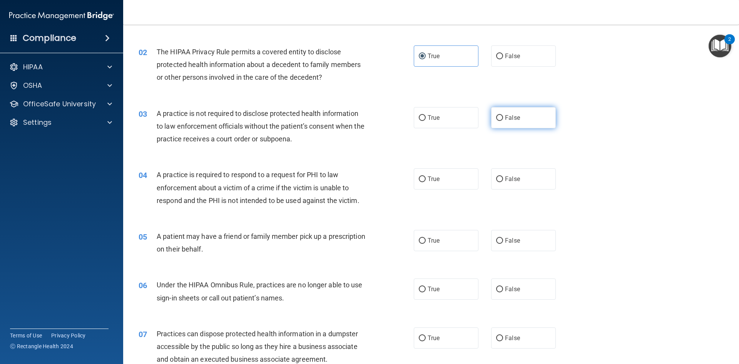
click at [496, 119] on input "False" at bounding box center [499, 118] width 7 height 6
radio input "true"
click at [420, 180] on input "True" at bounding box center [422, 179] width 7 height 6
radio input "true"
click at [419, 241] on input "True" at bounding box center [422, 241] width 7 height 6
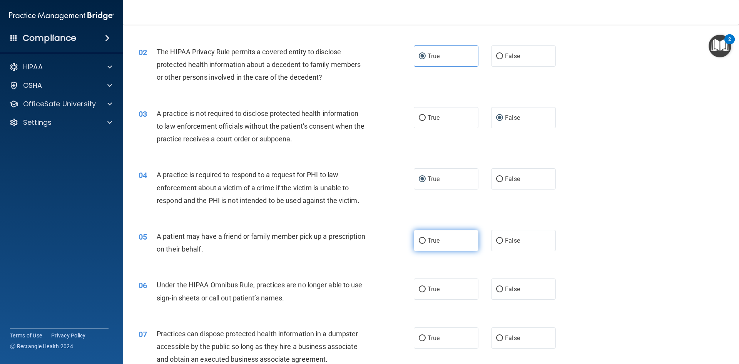
radio input "true"
click at [496, 288] on input "False" at bounding box center [499, 289] width 7 height 6
radio input "true"
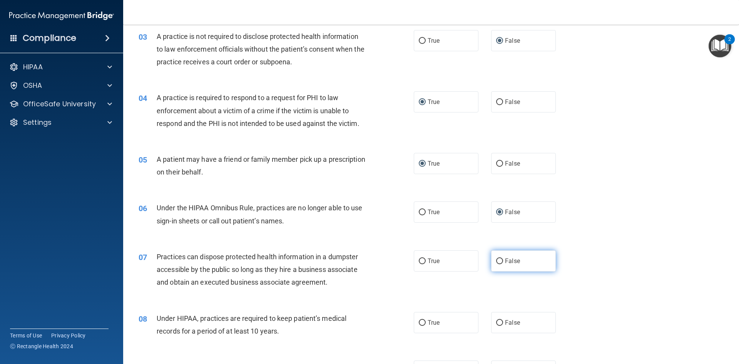
click at [498, 264] on label "False" at bounding box center [523, 260] width 65 height 21
click at [498, 264] on input "False" at bounding box center [499, 261] width 7 height 6
radio input "true"
click at [500, 322] on label "False" at bounding box center [523, 322] width 65 height 21
click at [500, 322] on input "False" at bounding box center [499, 323] width 7 height 6
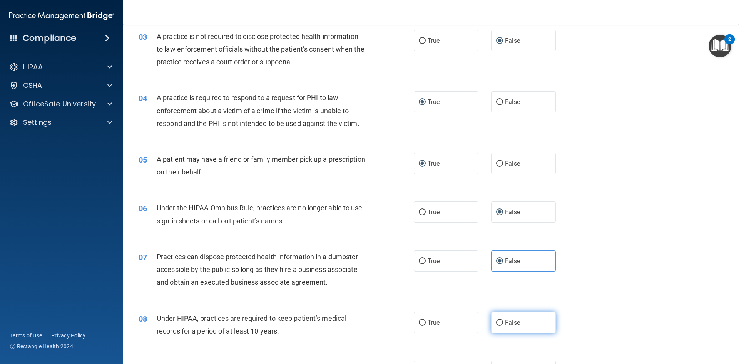
radio input "true"
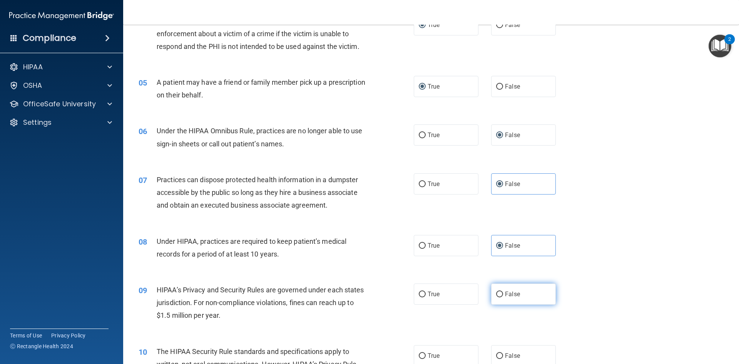
scroll to position [269, 0]
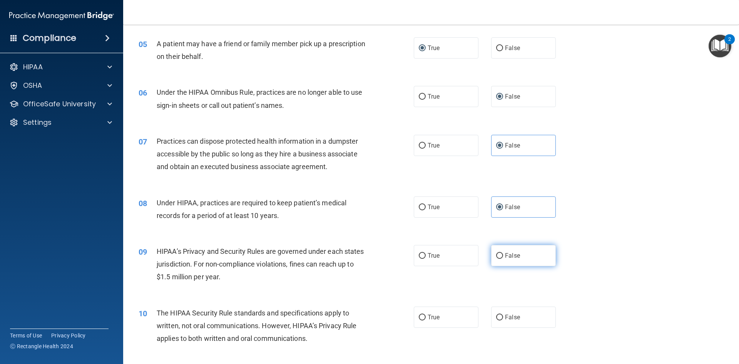
click at [498, 256] on input "False" at bounding box center [499, 256] width 7 height 6
radio input "true"
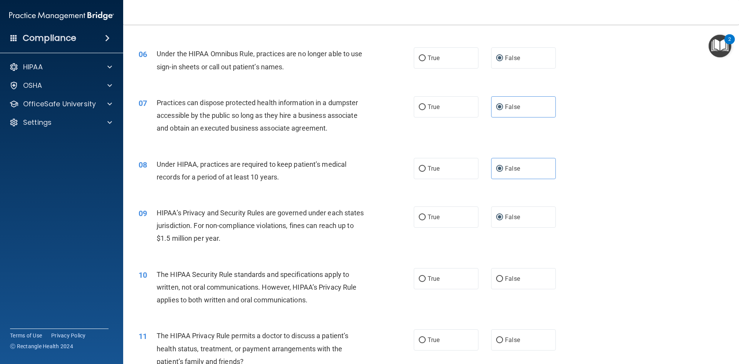
scroll to position [346, 0]
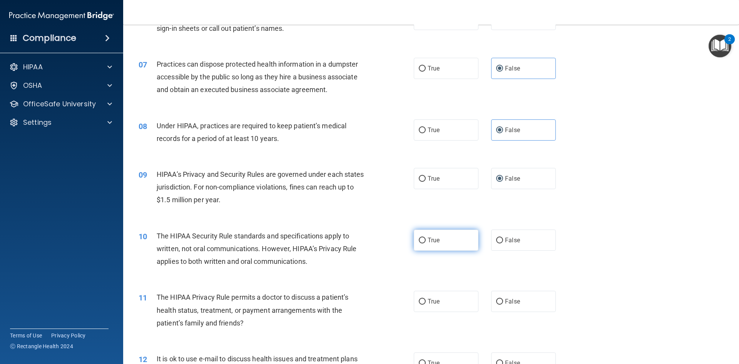
click at [421, 242] on input "True" at bounding box center [422, 240] width 7 height 6
radio input "true"
click at [420, 301] on input "True" at bounding box center [422, 302] width 7 height 6
radio input "true"
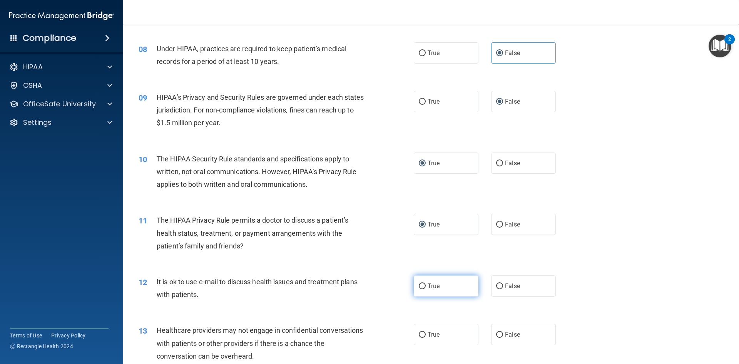
click at [419, 285] on input "True" at bounding box center [422, 286] width 7 height 6
radio input "true"
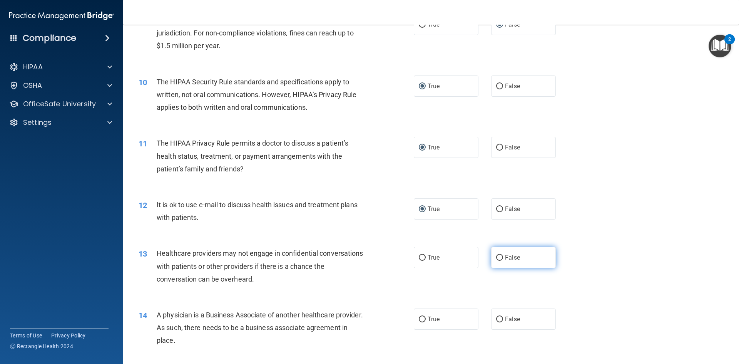
click at [496, 258] on input "False" at bounding box center [499, 258] width 7 height 6
radio input "true"
click at [497, 320] on input "False" at bounding box center [499, 319] width 7 height 6
radio input "true"
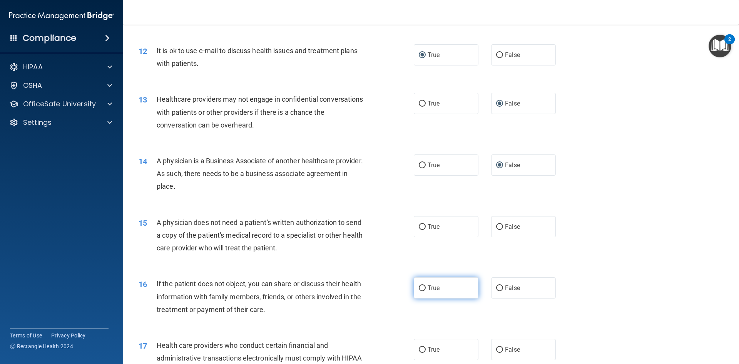
scroll to position [693, 0]
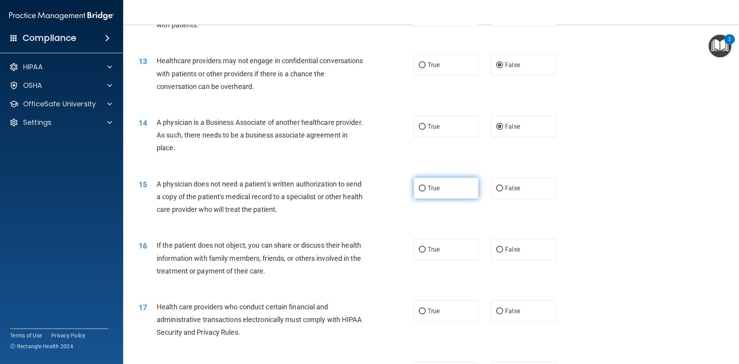
click at [423, 187] on input "True" at bounding box center [422, 189] width 7 height 6
radio input "true"
click at [419, 247] on input "True" at bounding box center [422, 250] width 7 height 6
radio input "true"
click at [419, 313] on input "True" at bounding box center [422, 311] width 7 height 6
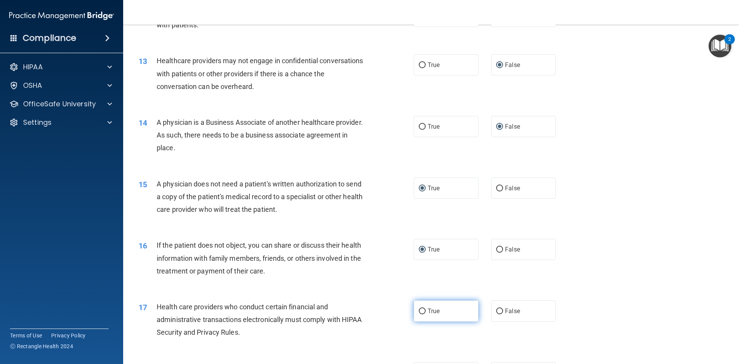
radio input "true"
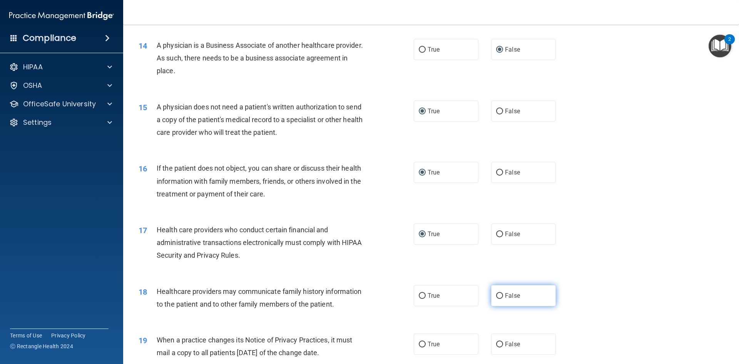
click at [505, 293] on span "False" at bounding box center [512, 295] width 15 height 7
click at [496, 298] on input "False" at bounding box center [499, 296] width 7 height 6
radio input "true"
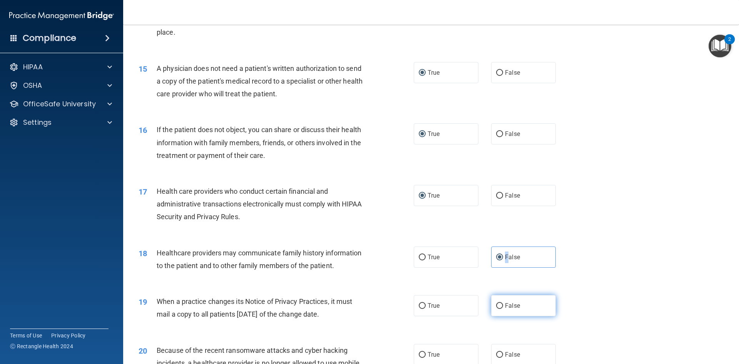
click at [497, 307] on input "False" at bounding box center [499, 306] width 7 height 6
radio input "true"
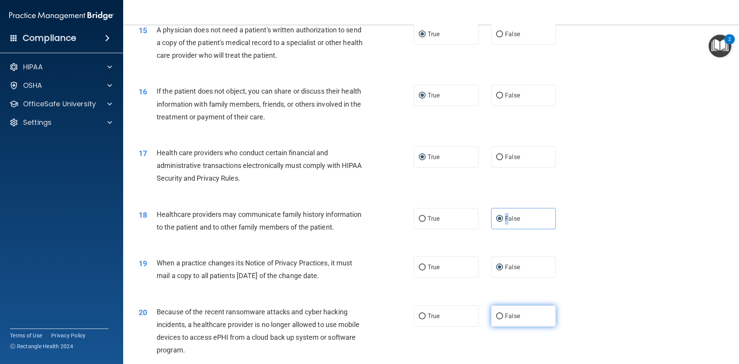
click at [497, 316] on input "False" at bounding box center [499, 316] width 7 height 6
radio input "true"
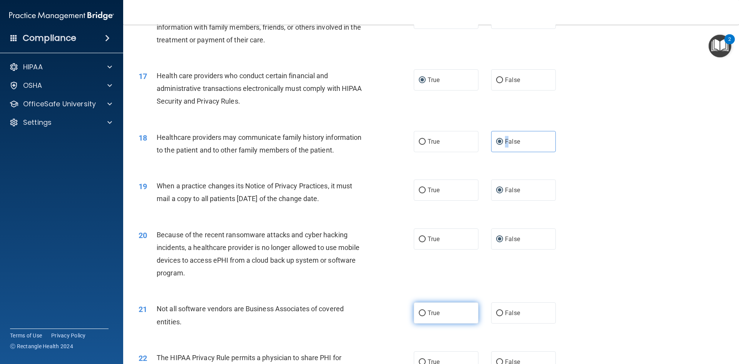
click at [419, 313] on input "True" at bounding box center [422, 313] width 7 height 6
radio input "true"
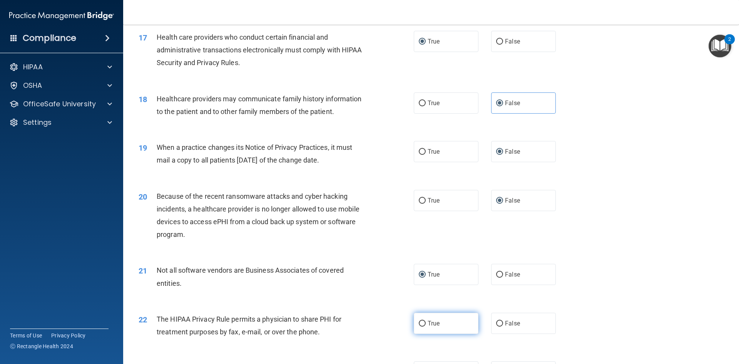
click at [415, 323] on label "True" at bounding box center [446, 323] width 65 height 21
click at [419, 323] on input "True" at bounding box center [422, 324] width 7 height 6
radio input "true"
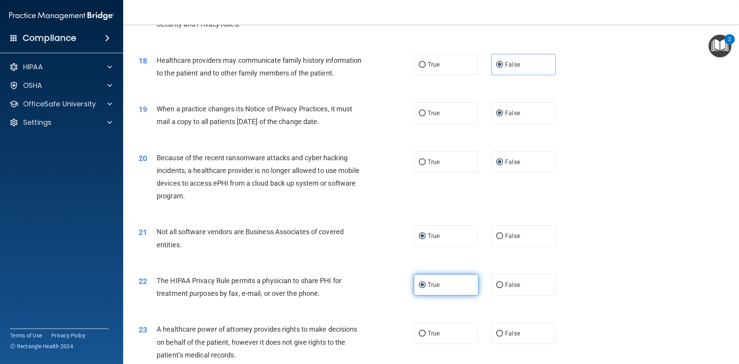
scroll to position [1039, 0]
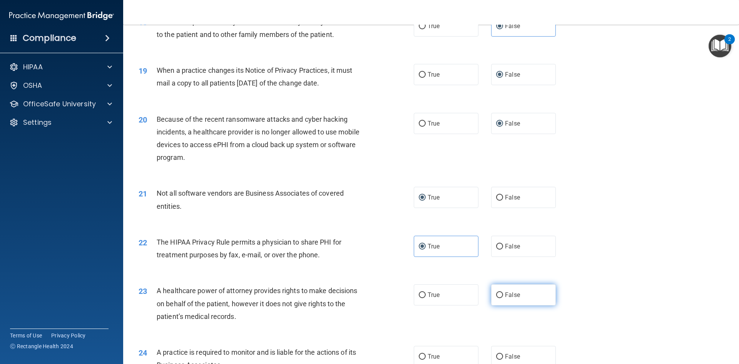
click at [499, 293] on input "False" at bounding box center [499, 295] width 7 height 6
radio input "true"
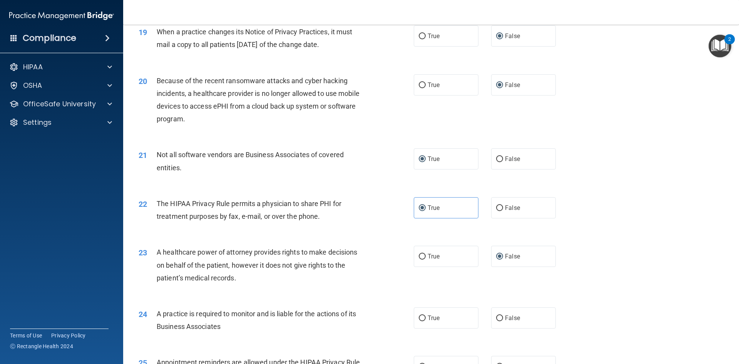
scroll to position [1116, 0]
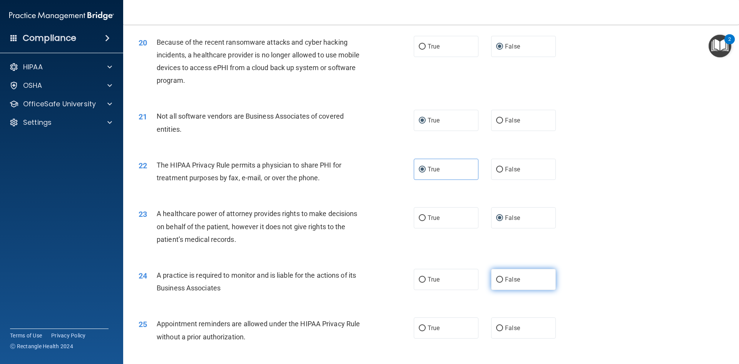
click at [496, 278] on input "False" at bounding box center [499, 280] width 7 height 6
radio input "true"
click at [421, 328] on input "True" at bounding box center [422, 328] width 7 height 6
radio input "true"
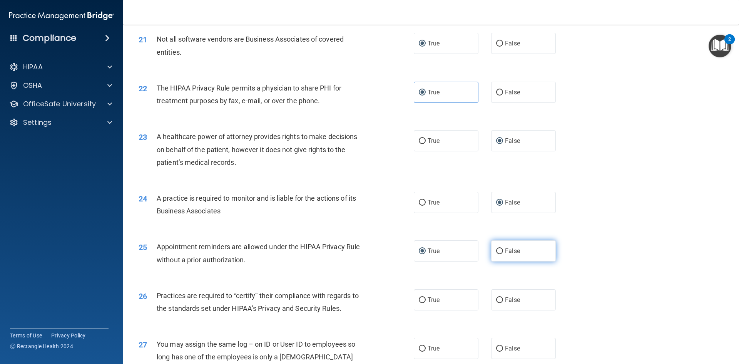
click at [493, 246] on label "False" at bounding box center [523, 250] width 65 height 21
click at [496, 248] on input "False" at bounding box center [499, 251] width 7 height 6
radio input "true"
radio input "false"
click at [499, 300] on input "False" at bounding box center [499, 300] width 7 height 6
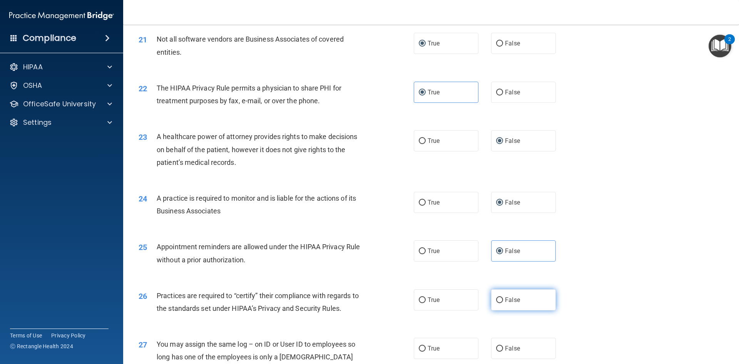
radio input "true"
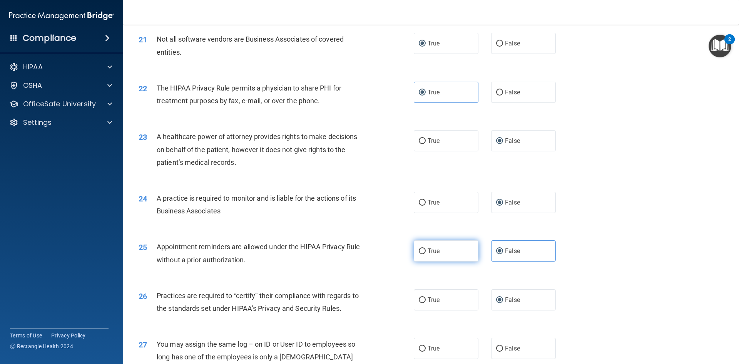
click at [419, 249] on input "True" at bounding box center [422, 251] width 7 height 6
radio input "true"
radio input "false"
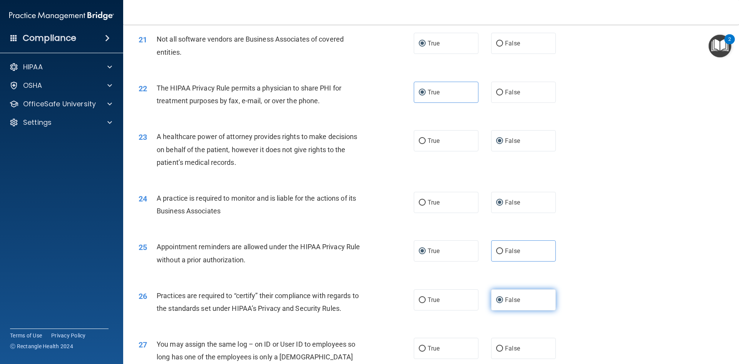
scroll to position [1232, 0]
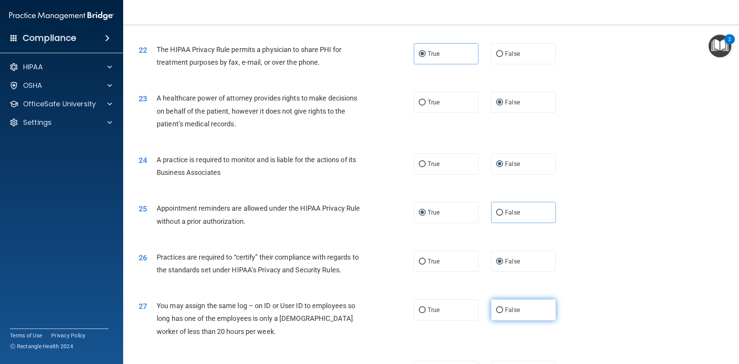
click at [496, 308] on input "False" at bounding box center [499, 310] width 7 height 6
radio input "true"
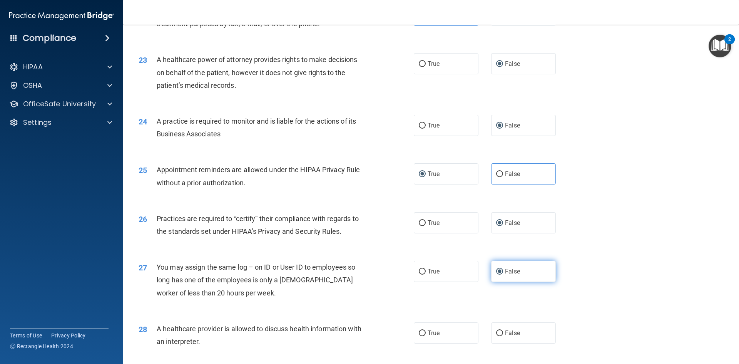
scroll to position [1309, 0]
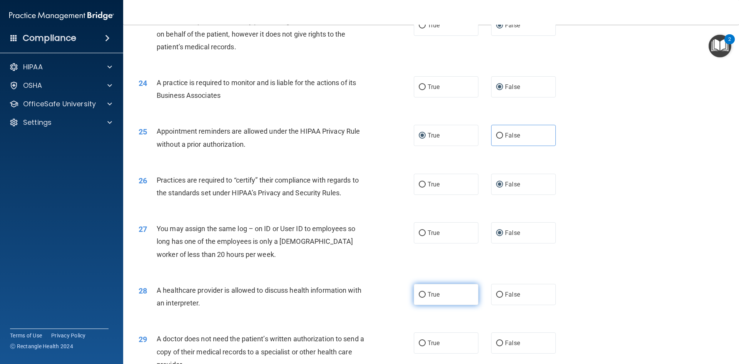
click at [419, 295] on input "True" at bounding box center [422, 295] width 7 height 6
radio input "true"
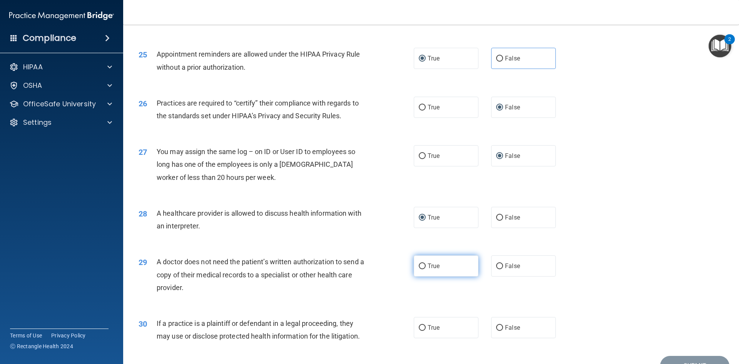
click at [421, 268] on input "True" at bounding box center [422, 266] width 7 height 6
radio input "true"
click at [420, 327] on input "True" at bounding box center [422, 328] width 7 height 6
radio input "true"
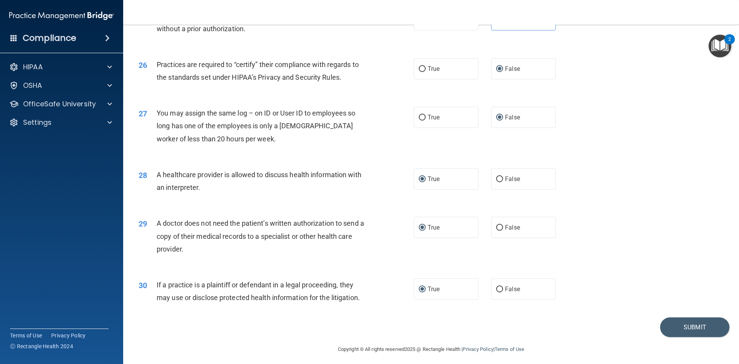
scroll to position [1428, 0]
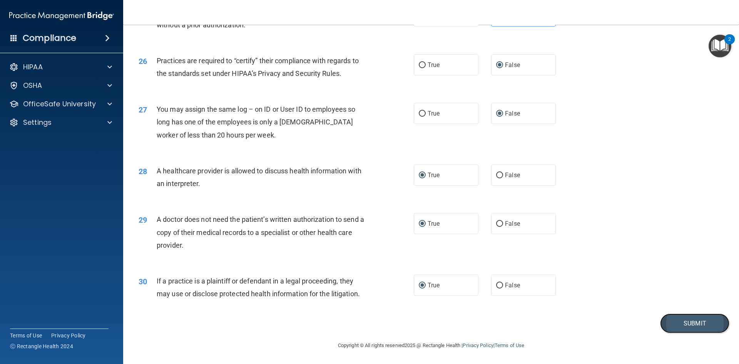
click at [684, 325] on button "Submit" at bounding box center [694, 323] width 69 height 20
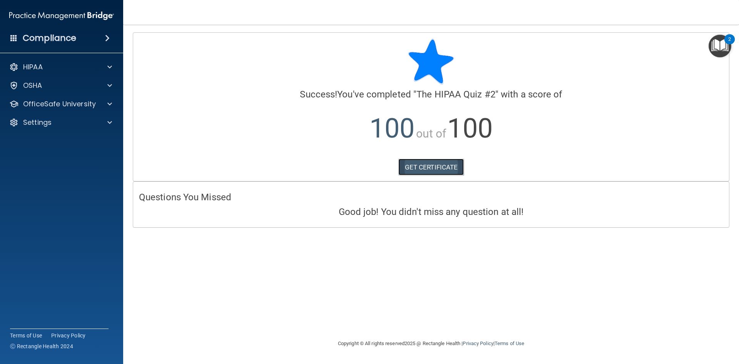
click at [431, 166] on link "GET CERTIFICATE" at bounding box center [431, 167] width 66 height 17
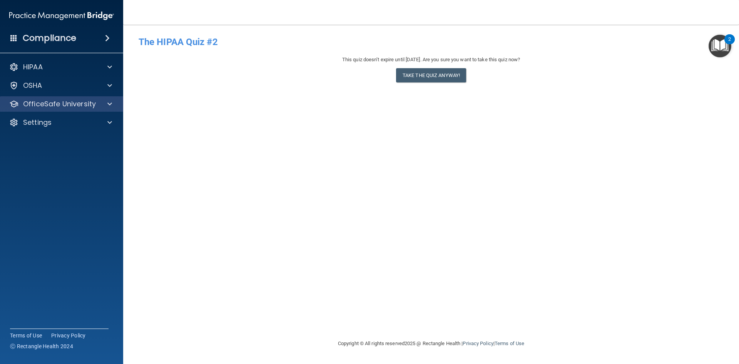
click at [120, 99] on div "OfficeSafe University" at bounding box center [62, 103] width 124 height 15
click at [114, 103] on div at bounding box center [108, 103] width 19 height 9
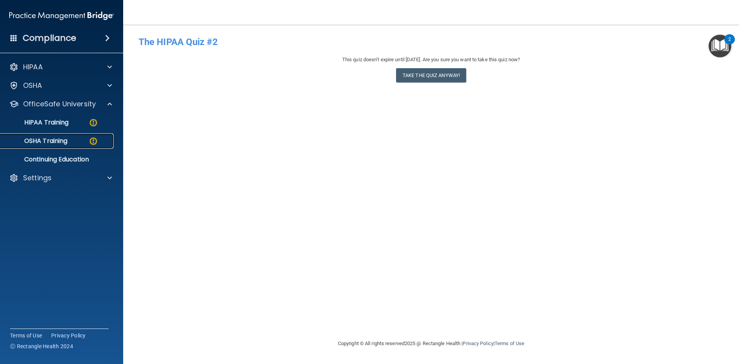
click at [66, 141] on p "OSHA Training" at bounding box center [36, 141] width 62 height 8
